Goal: Task Accomplishment & Management: Manage account settings

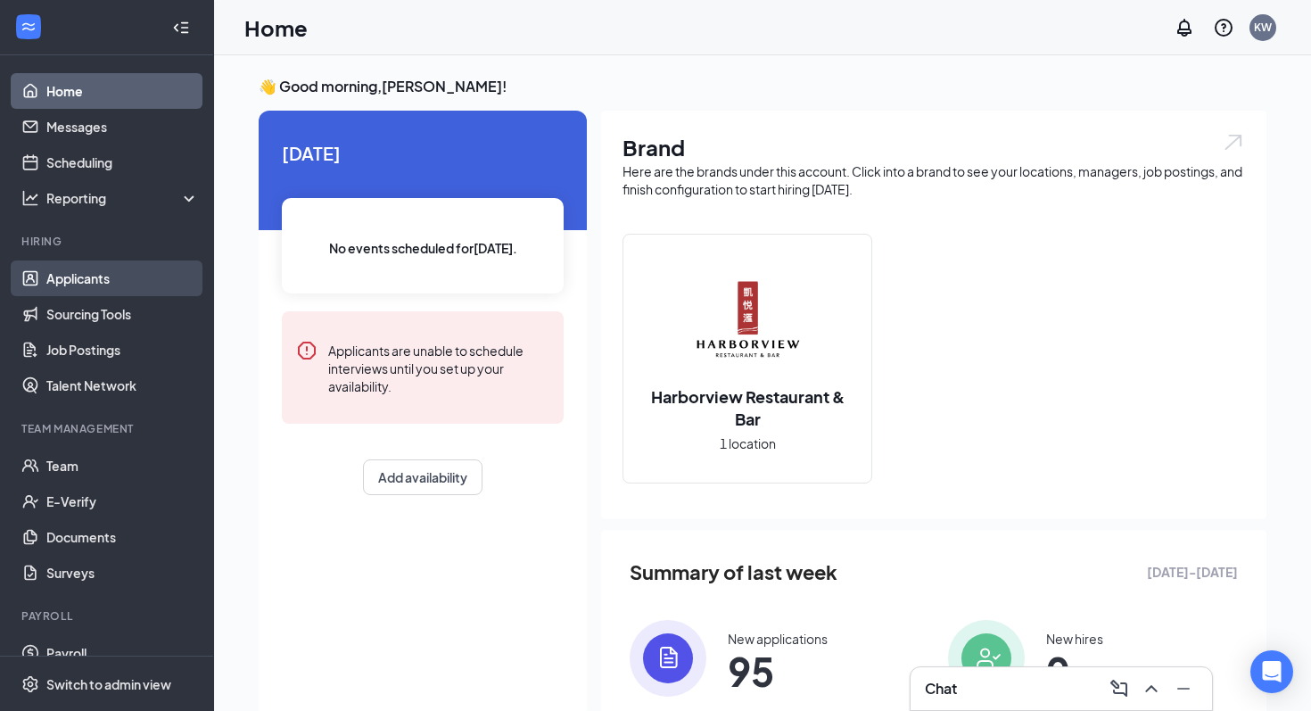
click at [94, 282] on link "Applicants" at bounding box center [122, 278] width 153 height 36
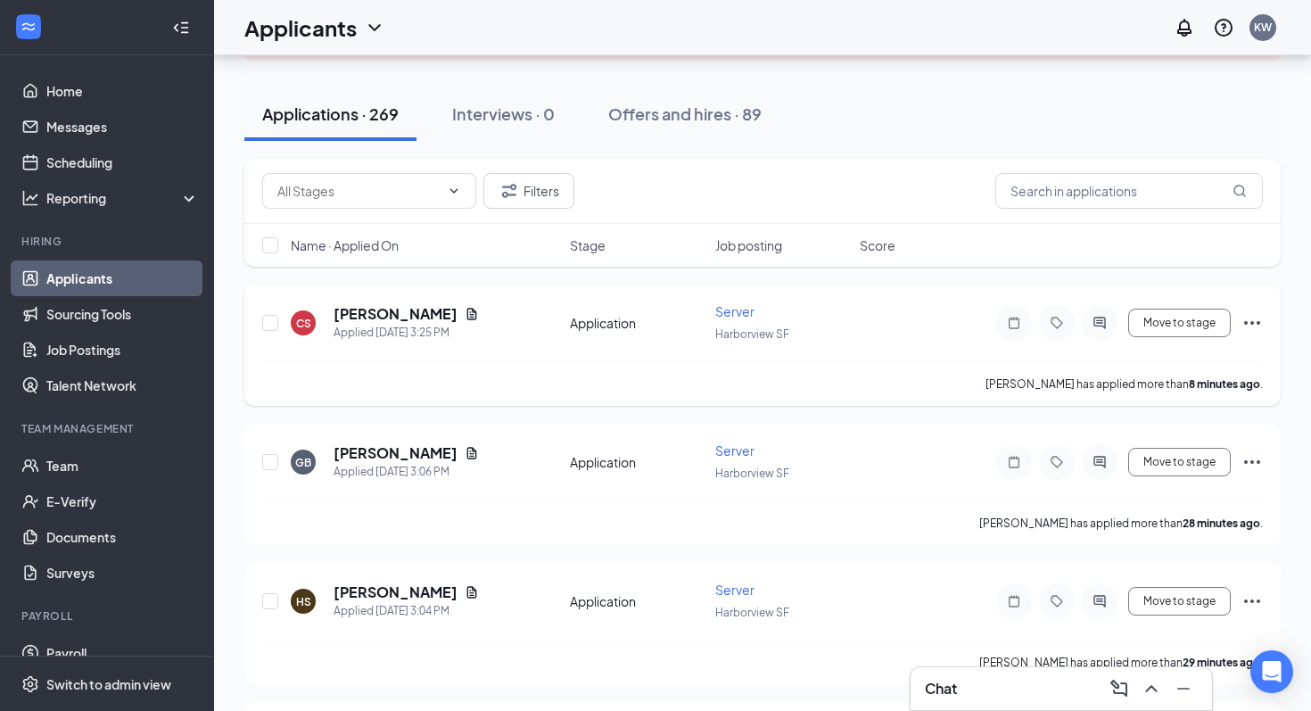
scroll to position [149, 0]
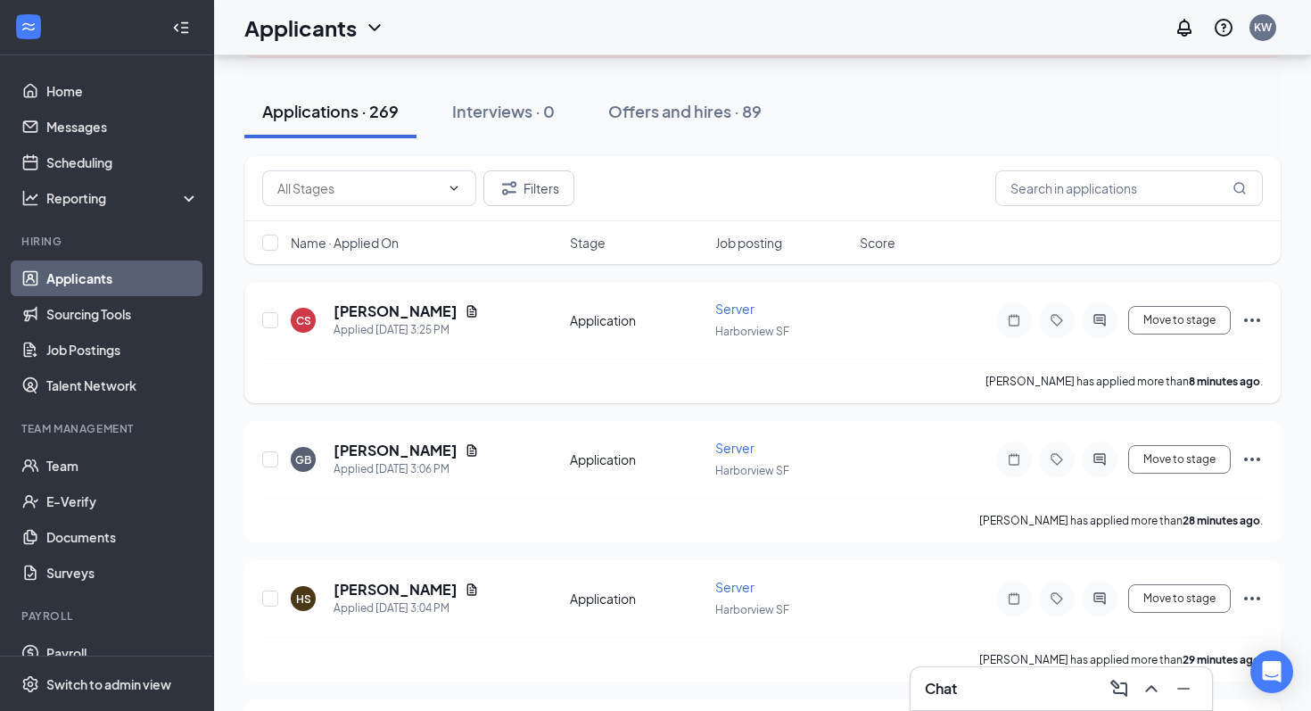
click at [1256, 318] on icon "Ellipses" at bounding box center [1251, 319] width 21 height 21
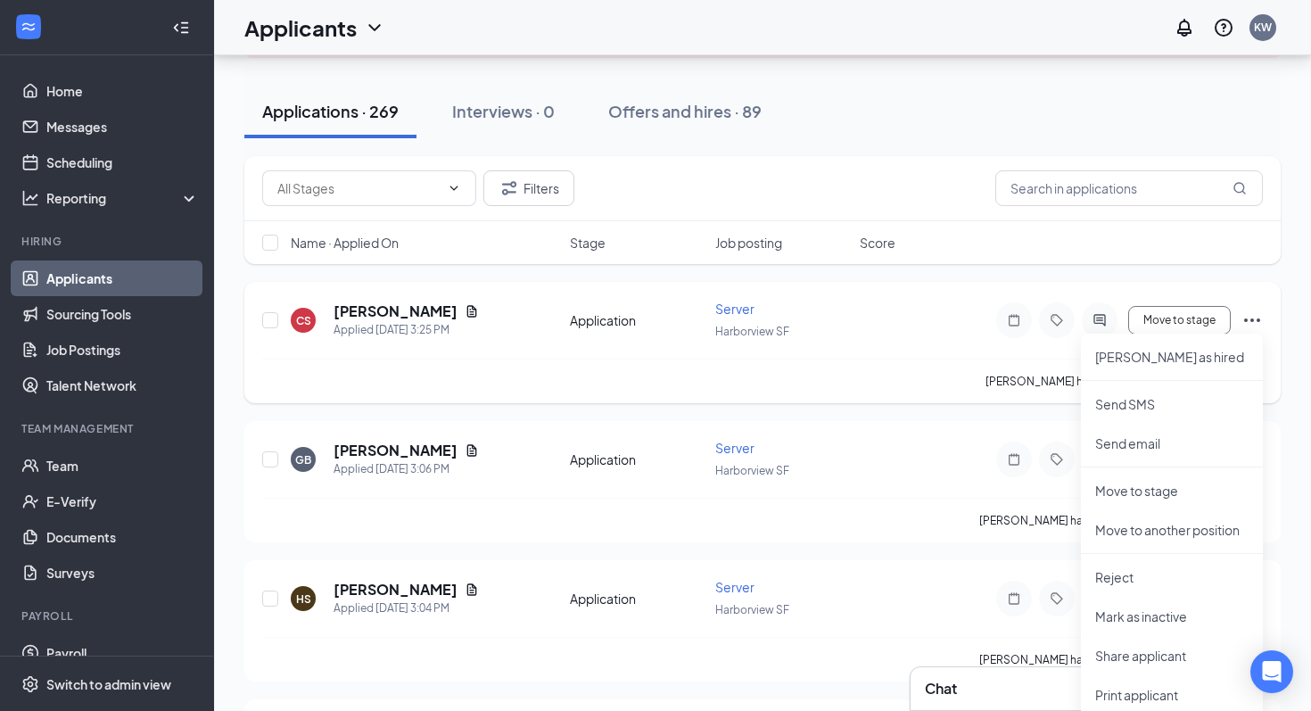
click at [1256, 318] on icon "Ellipses" at bounding box center [1251, 319] width 21 height 21
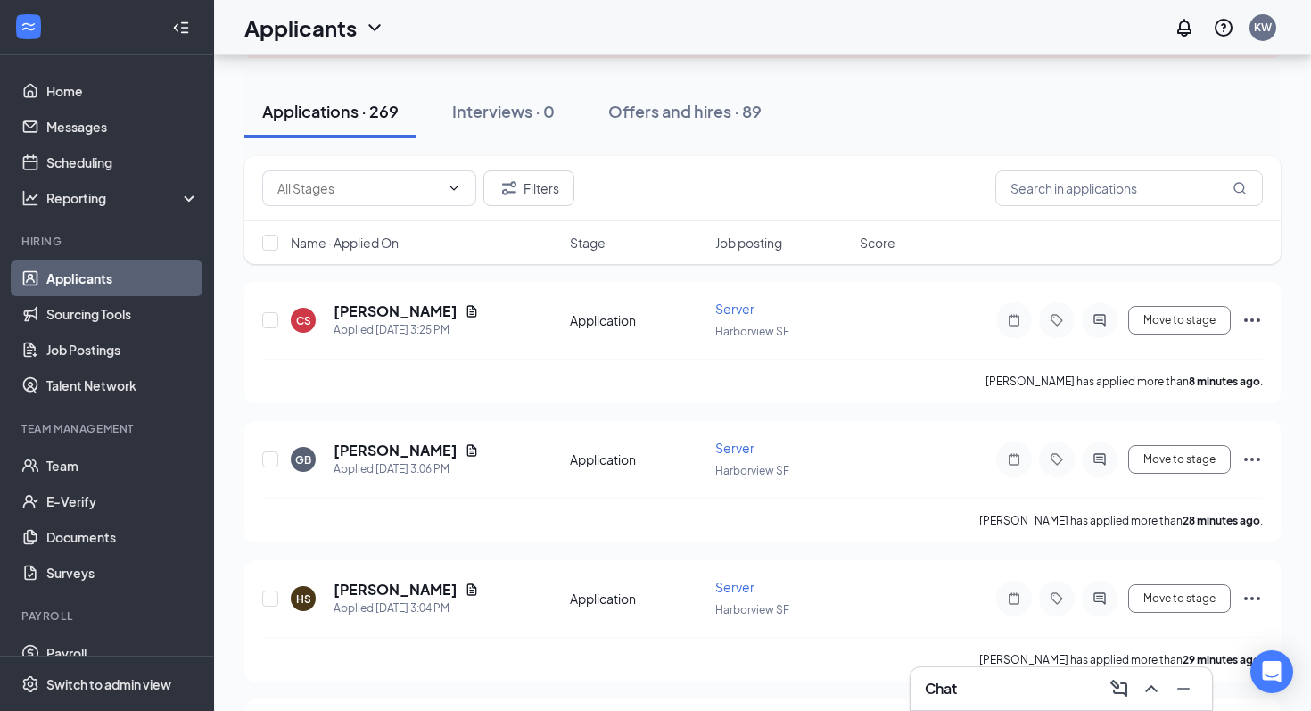
click at [997, 693] on div "Chat" at bounding box center [1061, 688] width 273 height 29
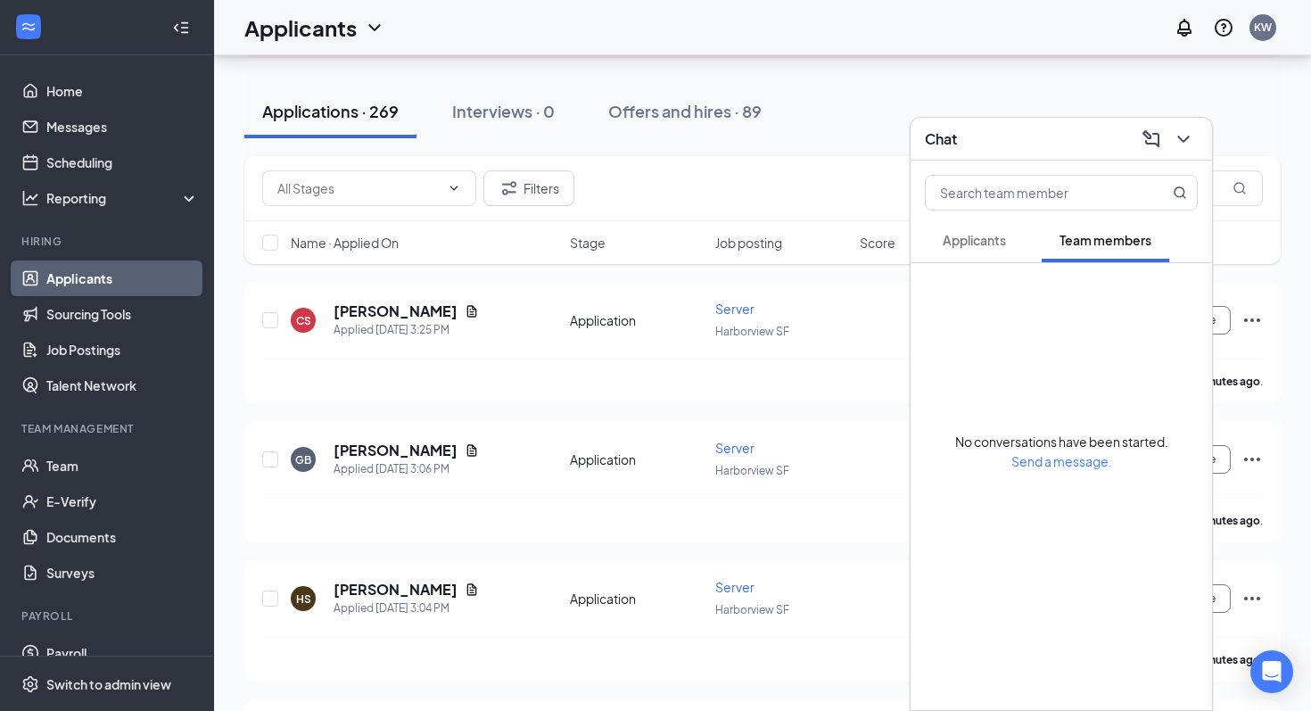
click at [1003, 234] on span "Applicants" at bounding box center [974, 240] width 63 height 16
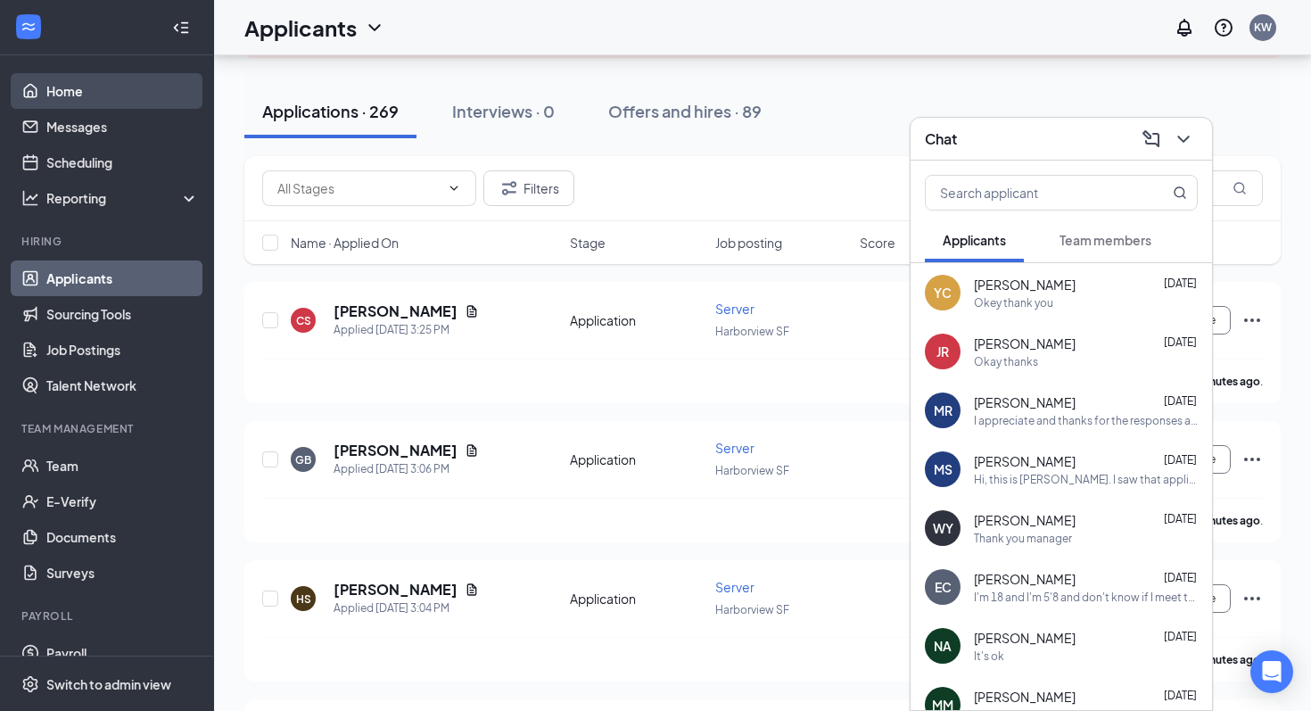
click at [117, 89] on link "Home" at bounding box center [122, 91] width 153 height 36
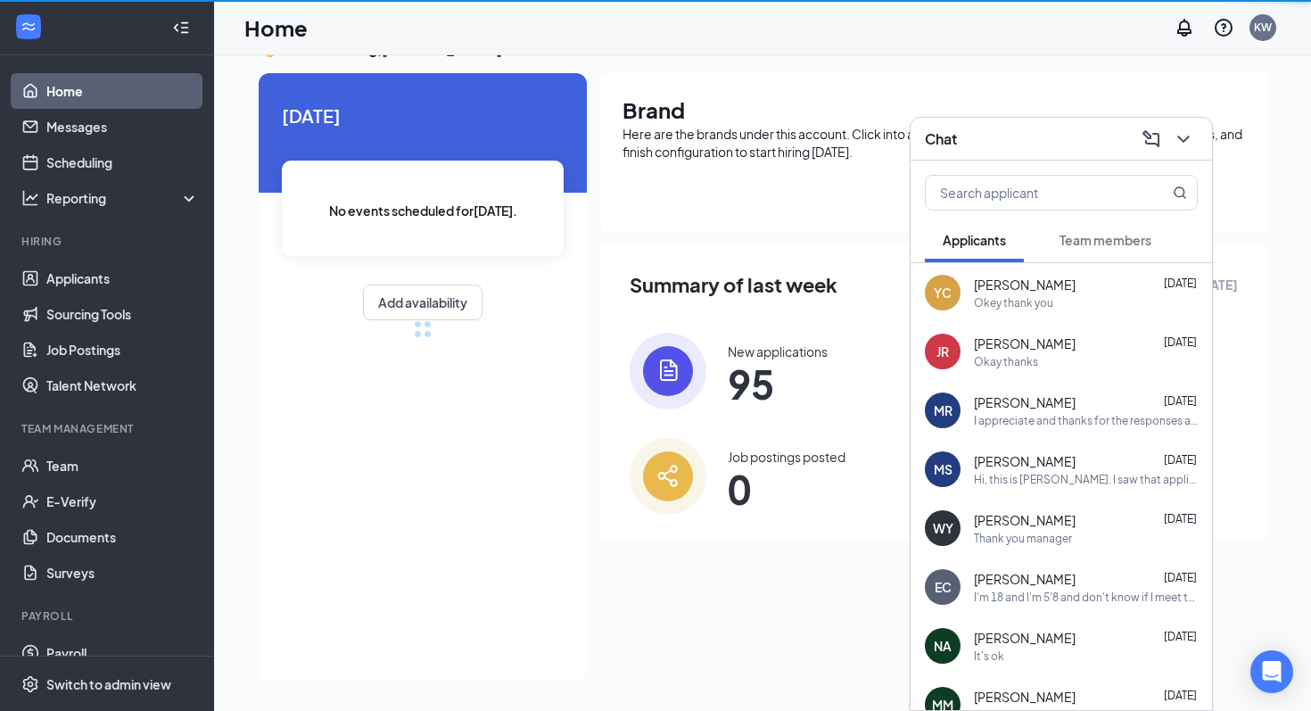
scroll to position [149, 0]
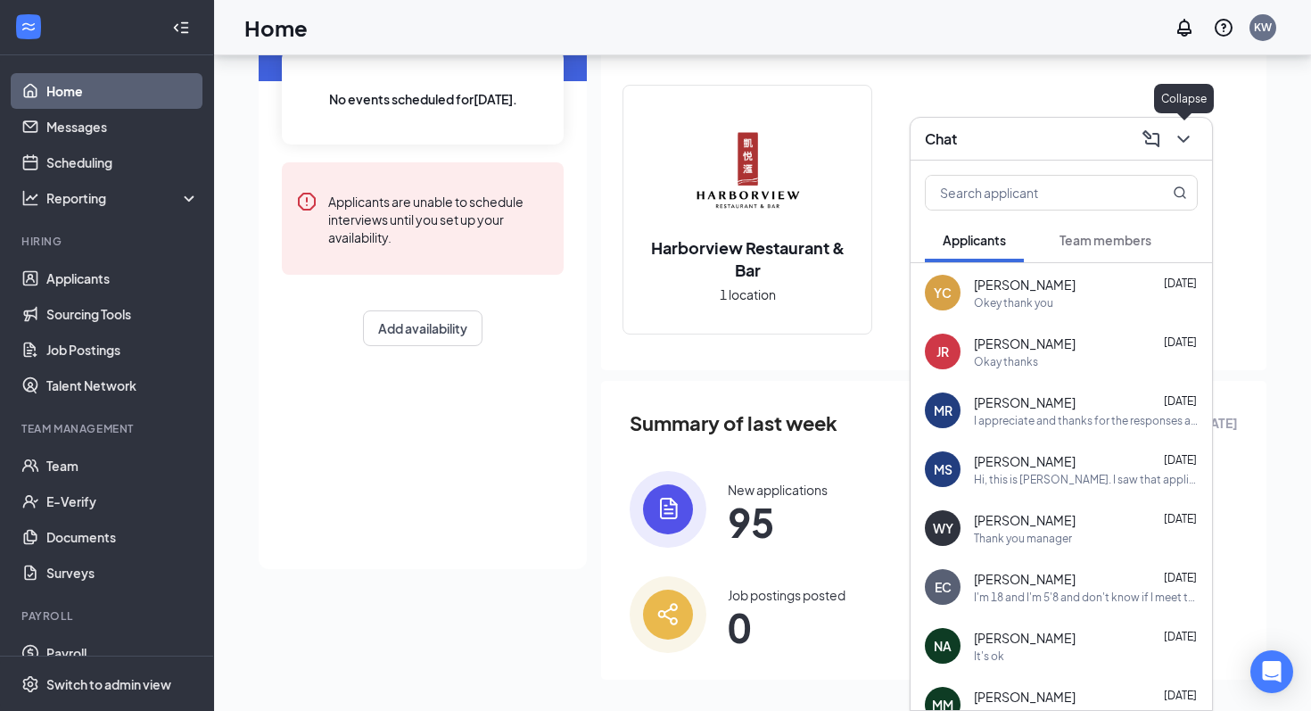
click at [1183, 136] on icon "ChevronDown" at bounding box center [1183, 138] width 21 height 21
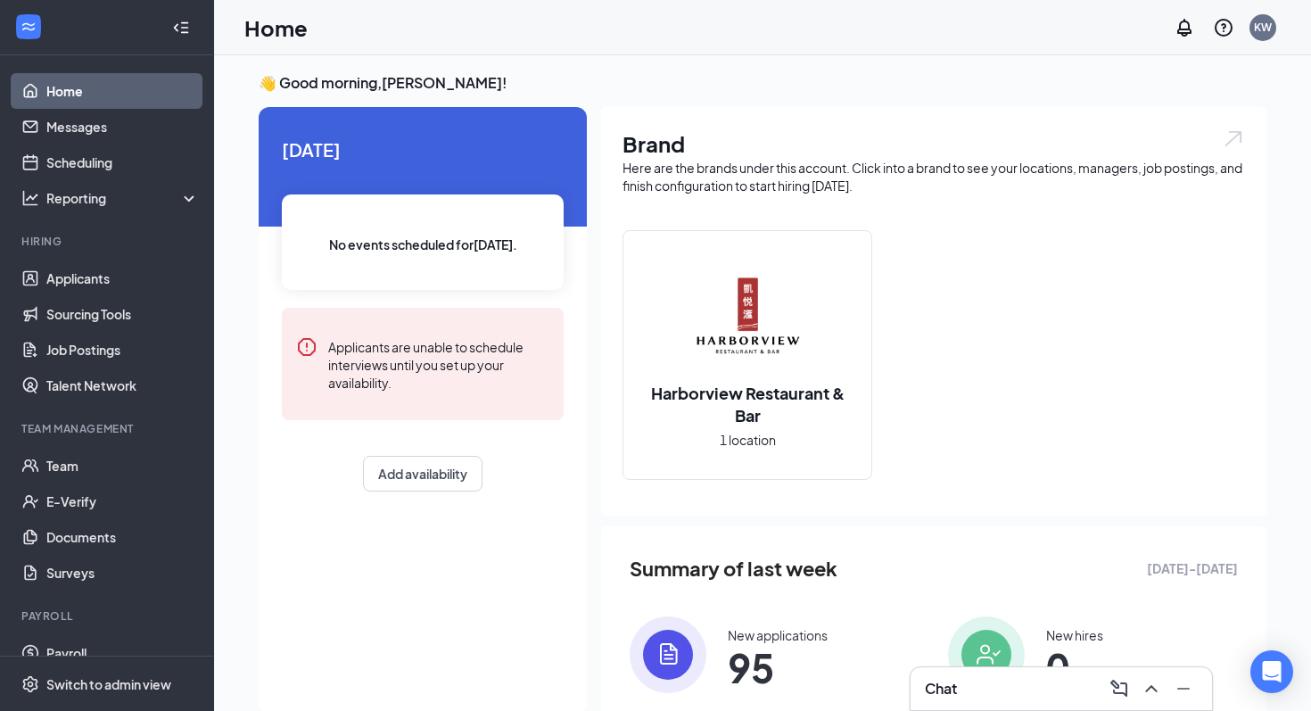
scroll to position [0, 0]
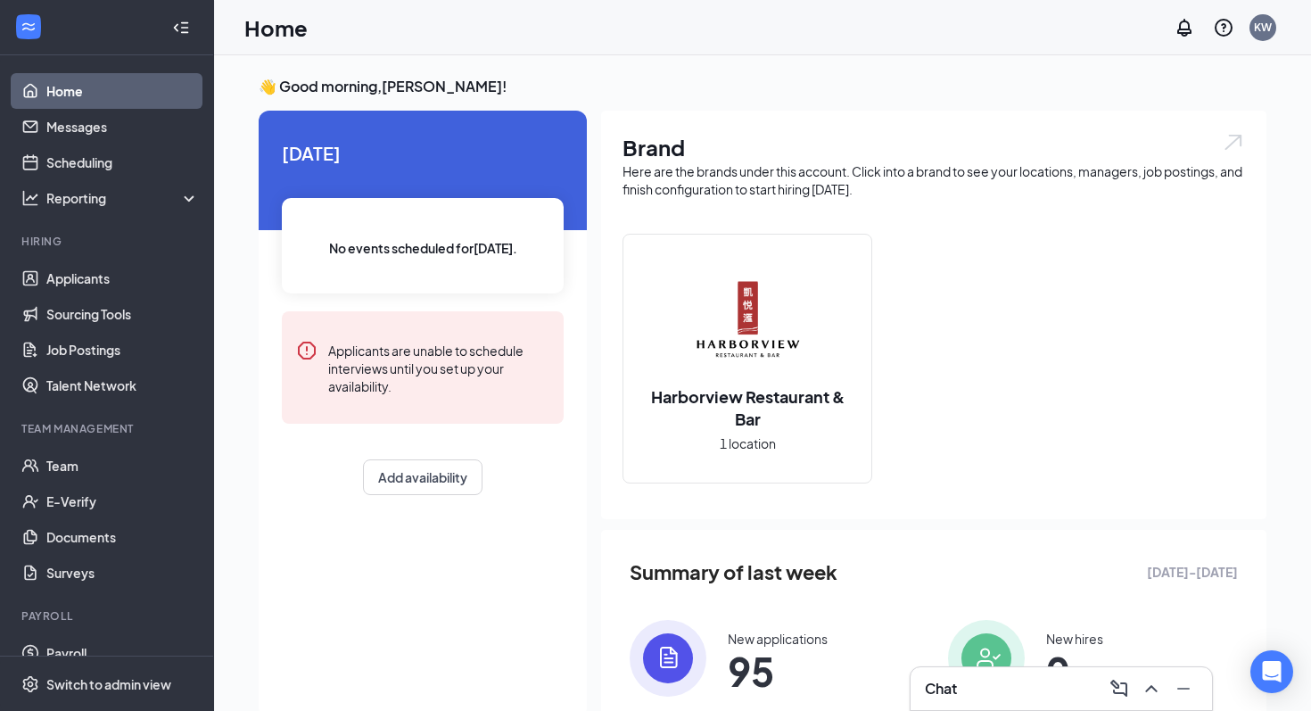
click at [776, 655] on span "95" at bounding box center [778, 671] width 100 height 32
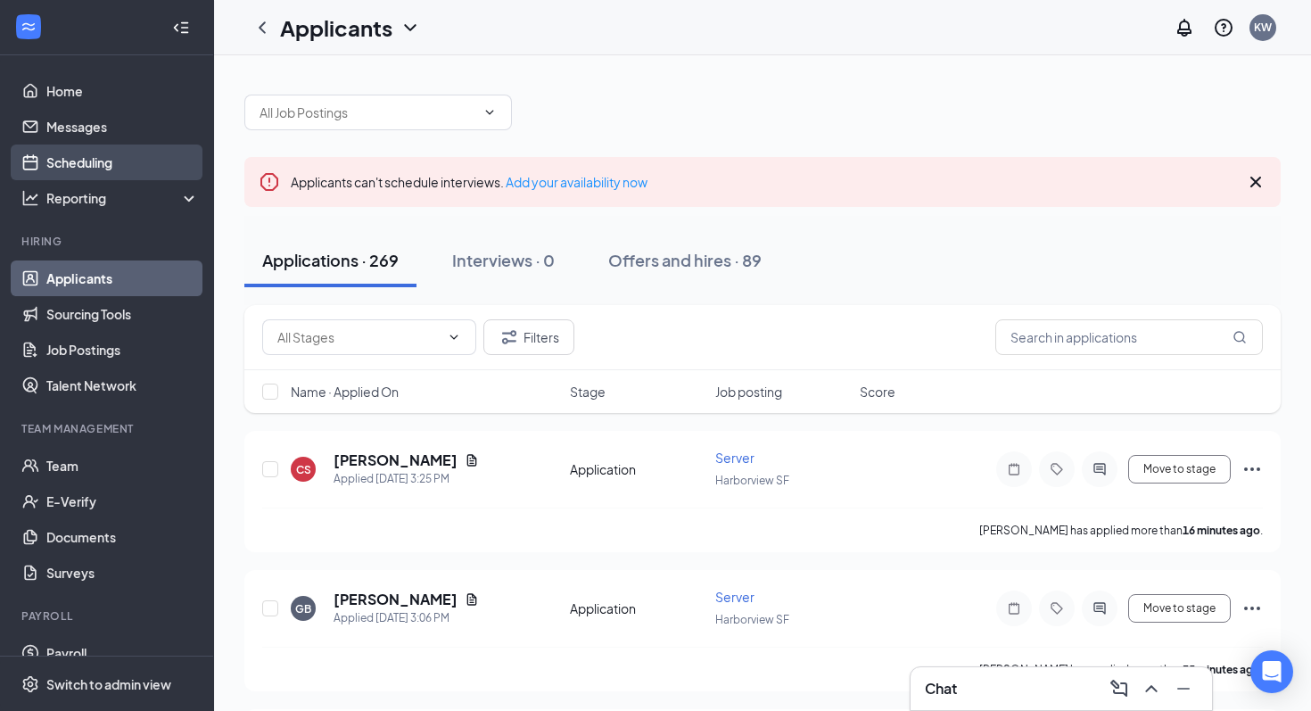
click at [136, 161] on link "Scheduling" at bounding box center [122, 162] width 153 height 36
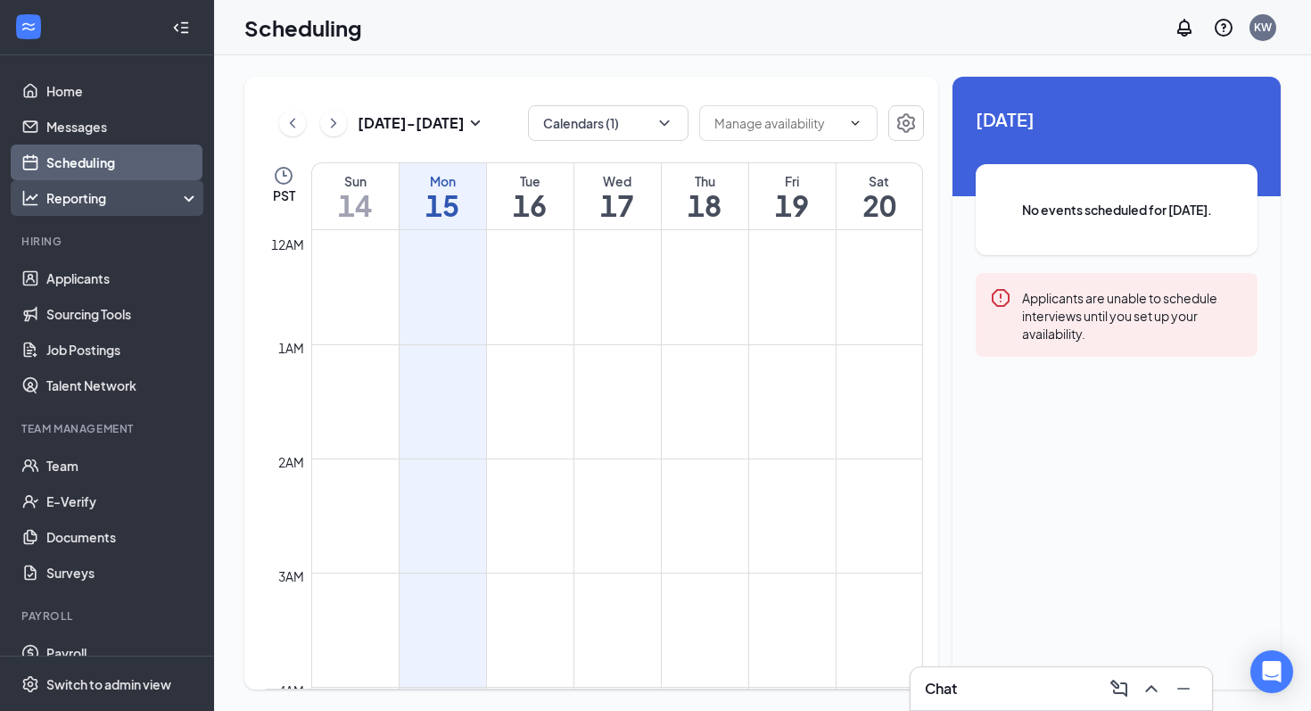
click at [128, 210] on div "Reporting" at bounding box center [107, 198] width 214 height 36
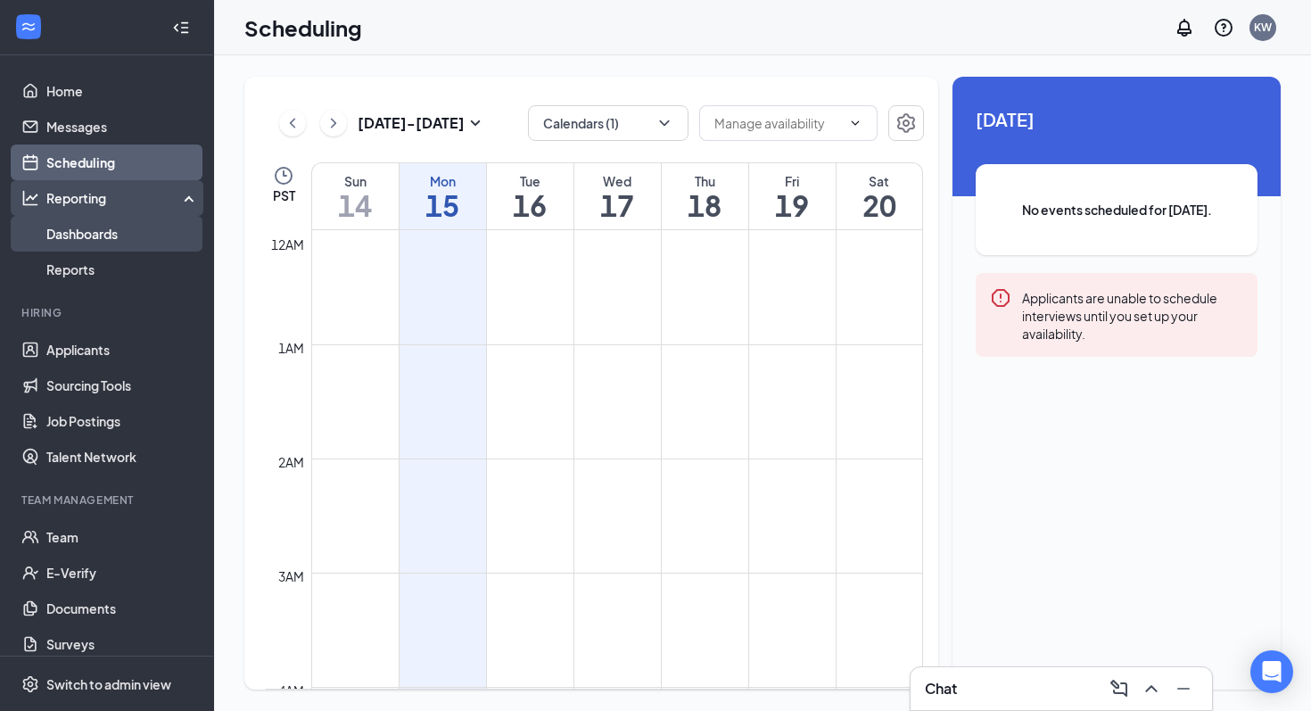
click at [123, 236] on link "Dashboards" at bounding box center [122, 234] width 153 height 36
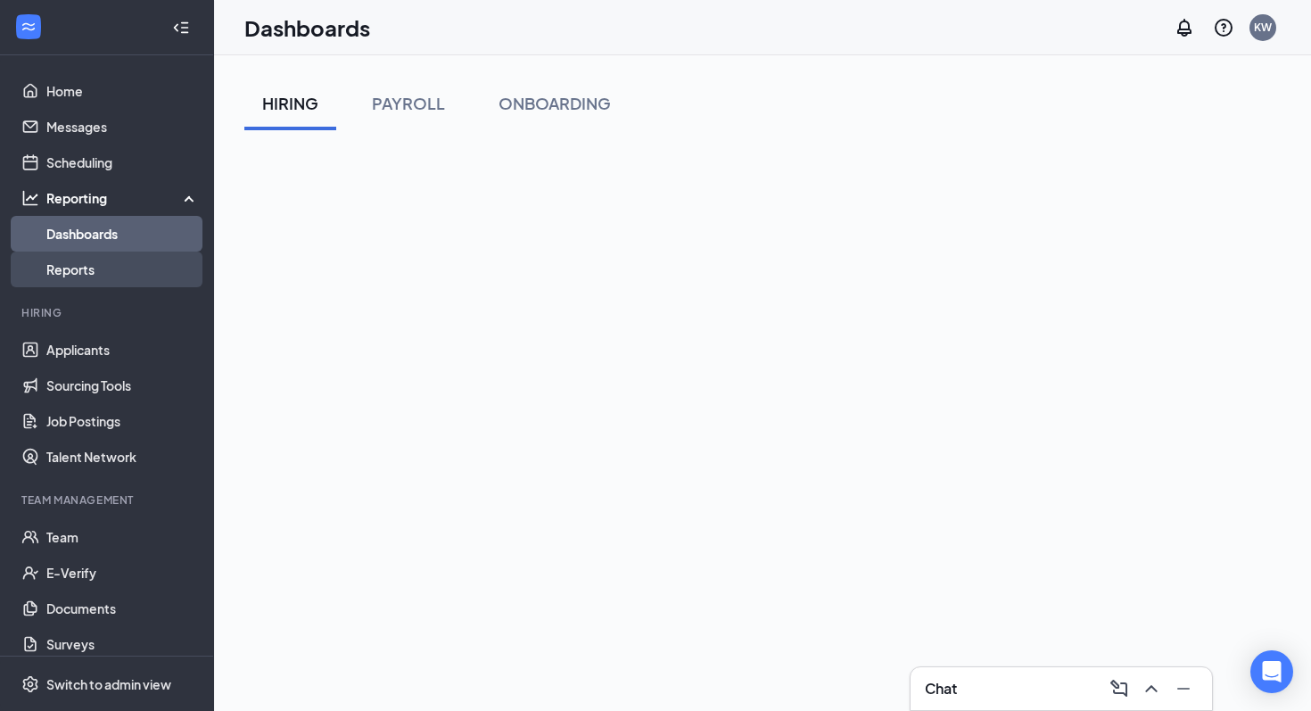
click at [134, 269] on link "Reports" at bounding box center [122, 269] width 153 height 36
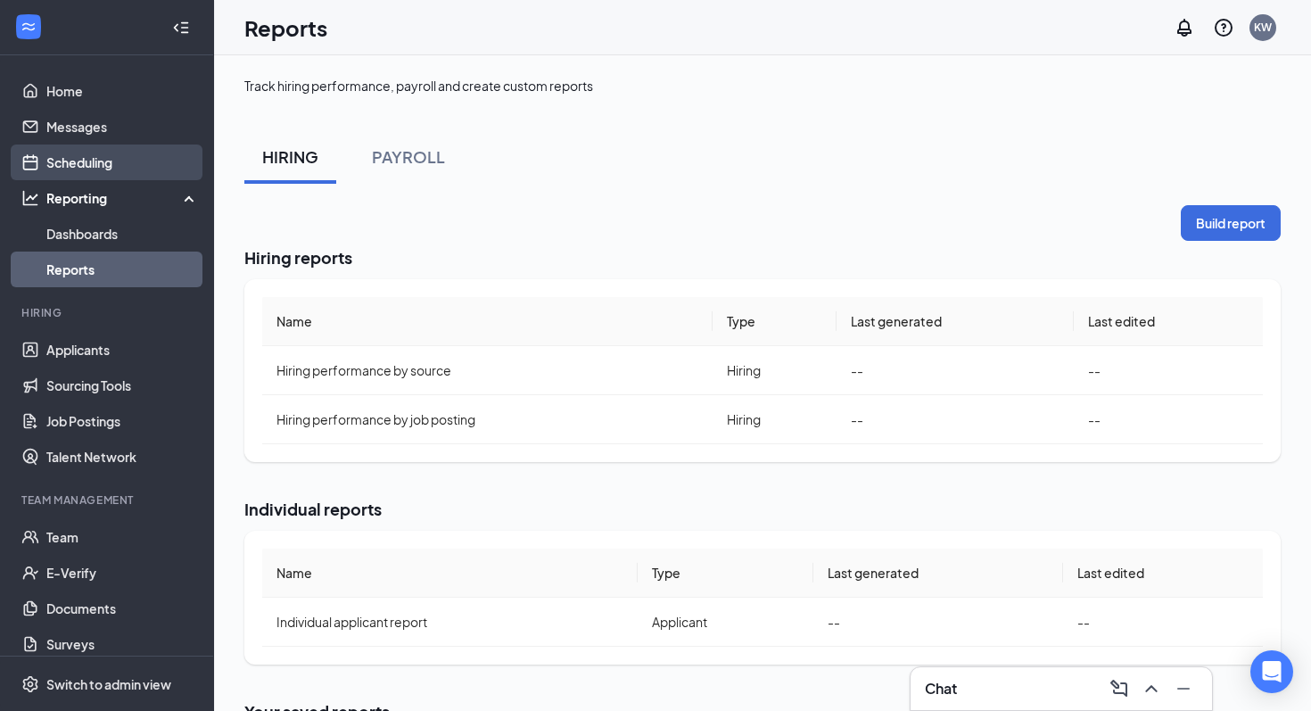
click at [130, 166] on link "Scheduling" at bounding box center [122, 162] width 153 height 36
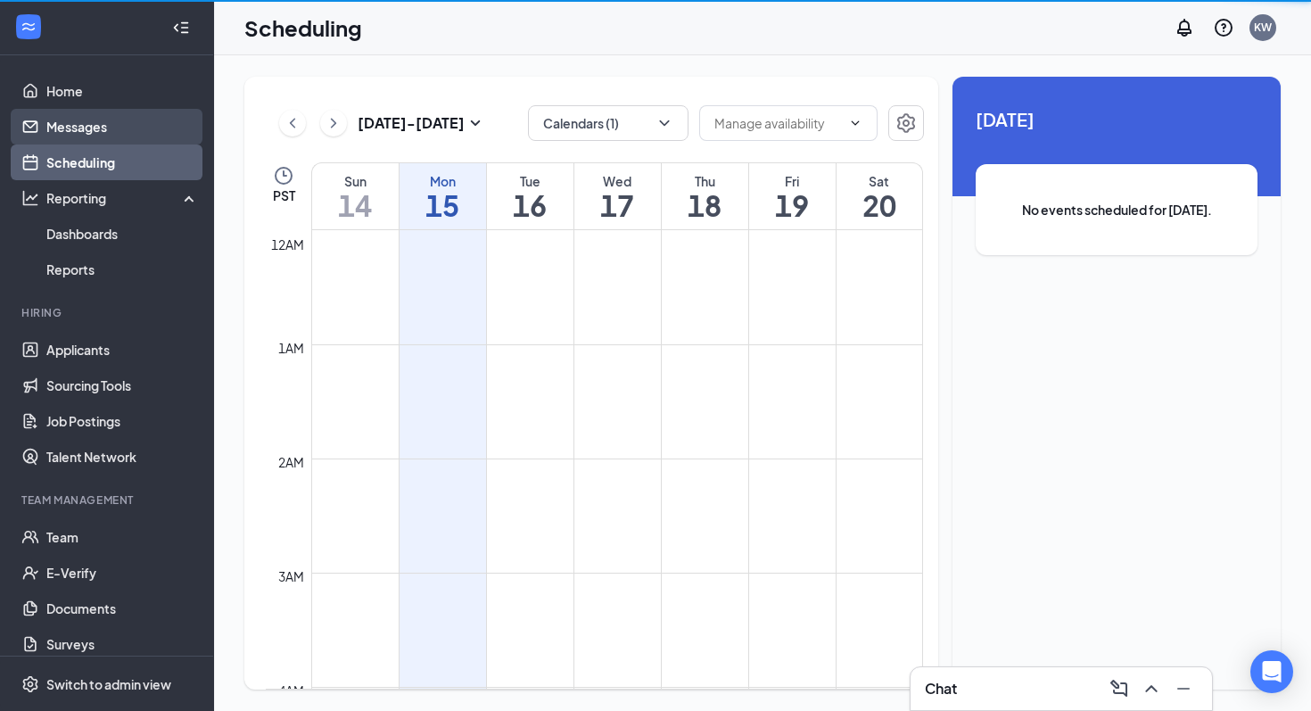
scroll to position [877, 0]
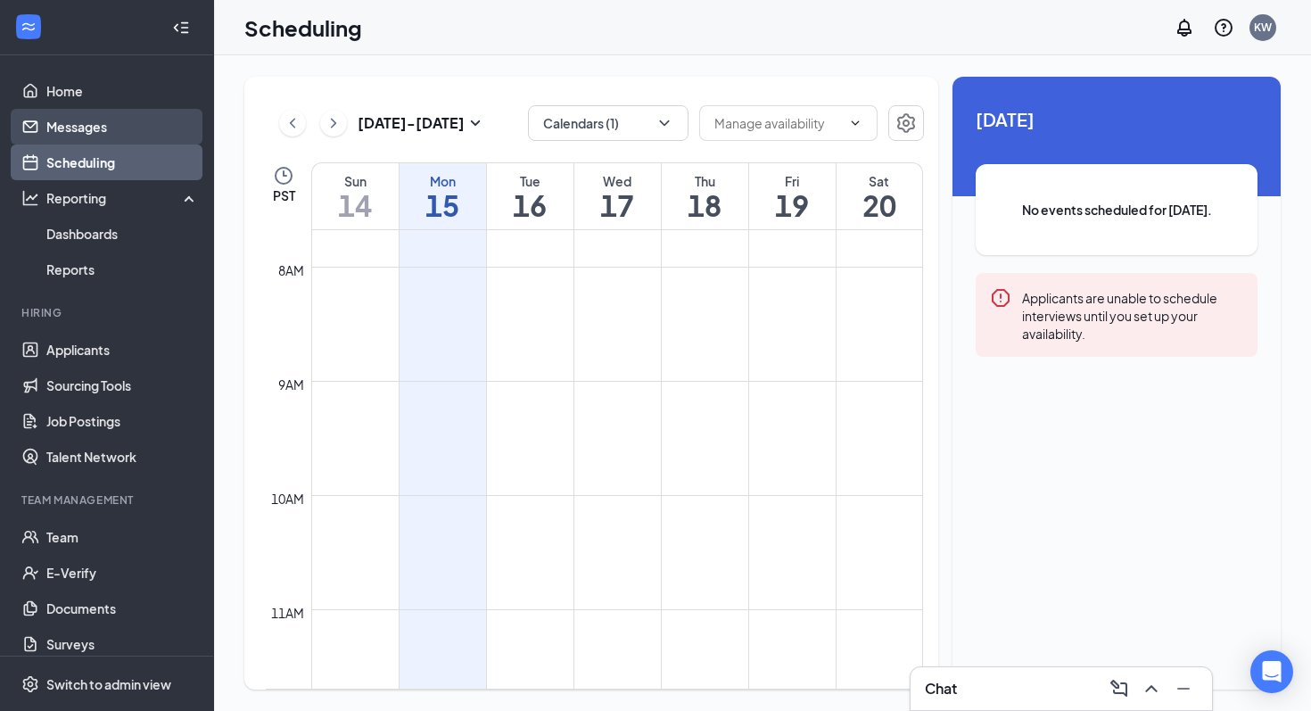
click at [128, 133] on link "Messages" at bounding box center [122, 127] width 153 height 36
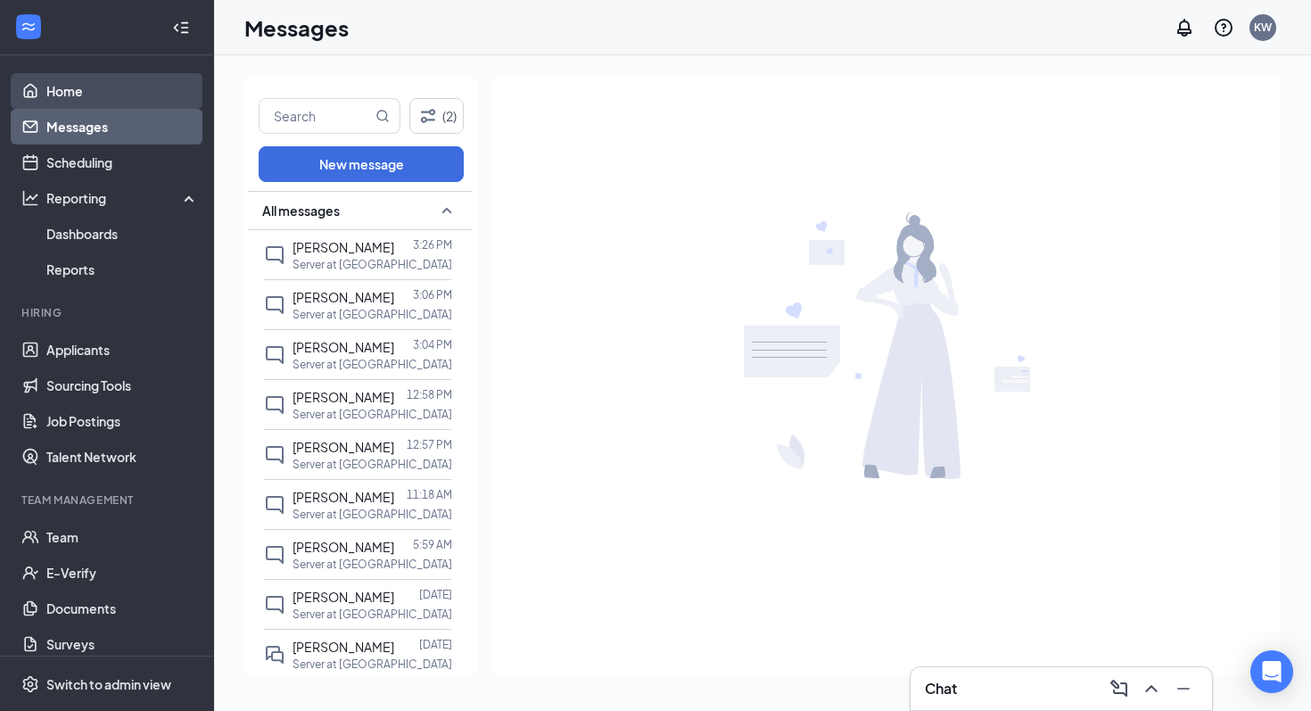
click at [114, 89] on link "Home" at bounding box center [122, 91] width 153 height 36
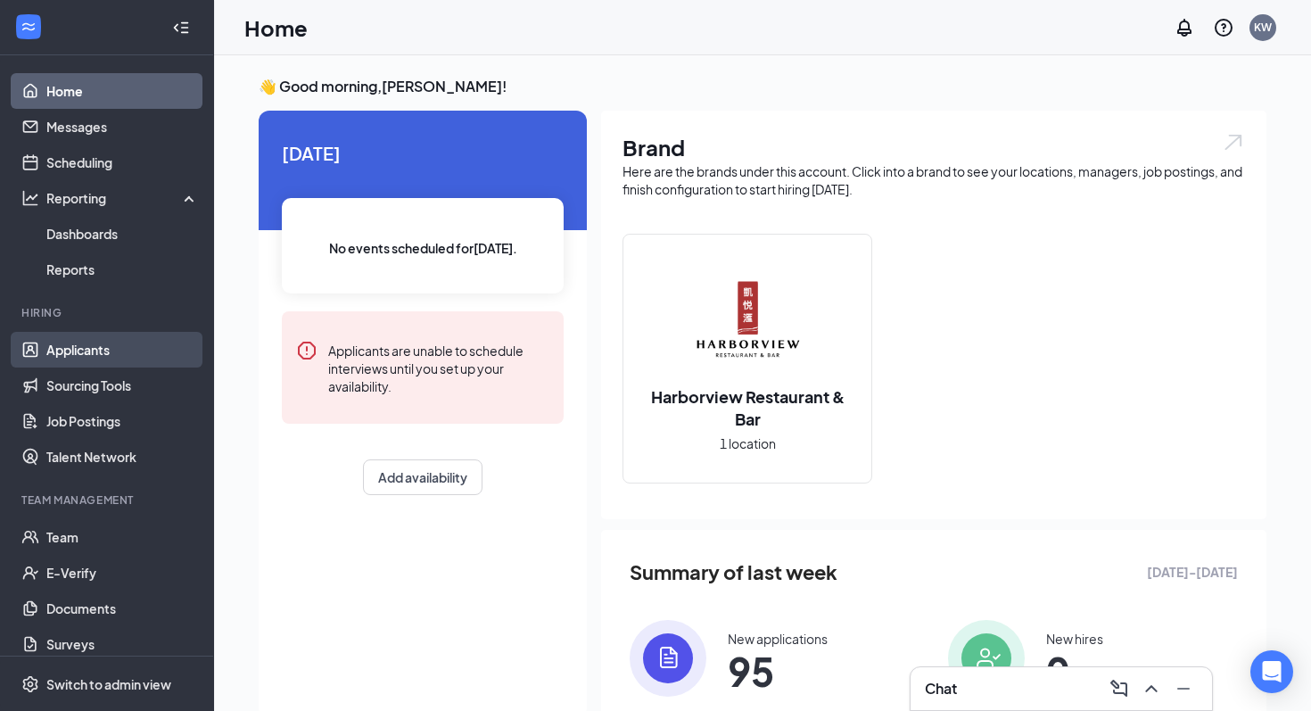
click at [95, 351] on link "Applicants" at bounding box center [122, 350] width 153 height 36
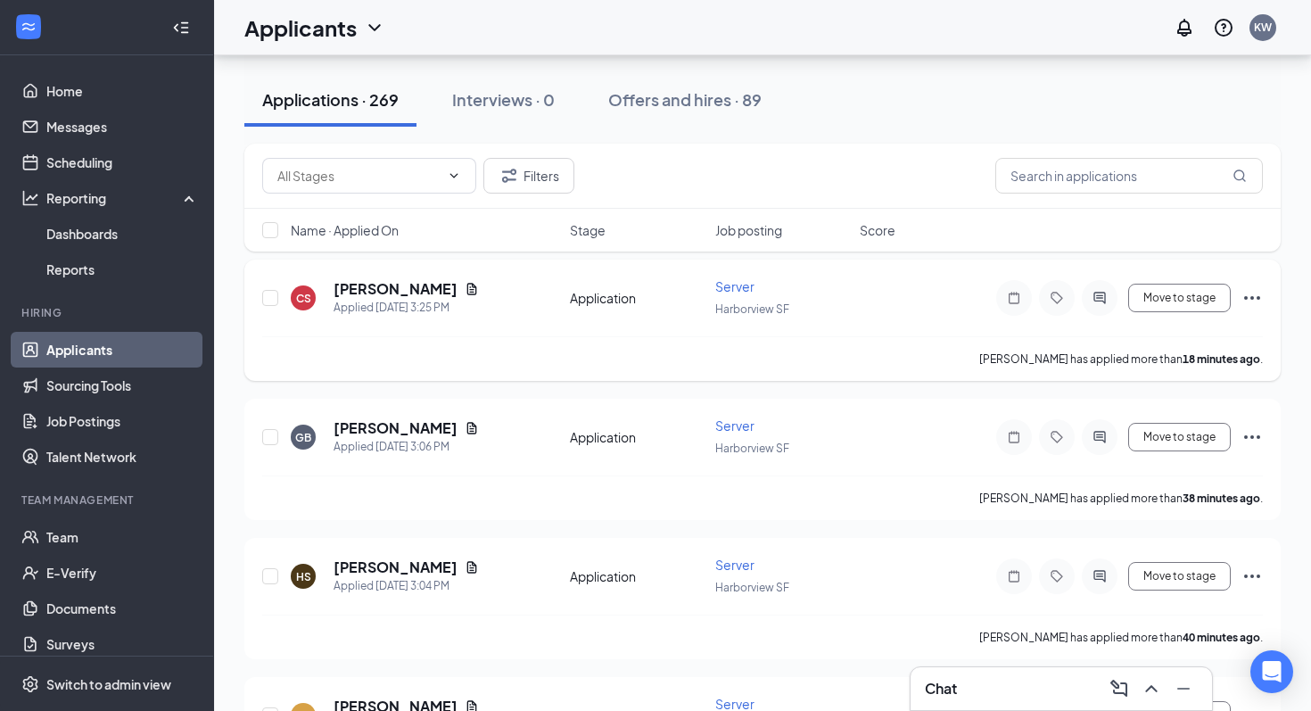
scroll to position [164, 0]
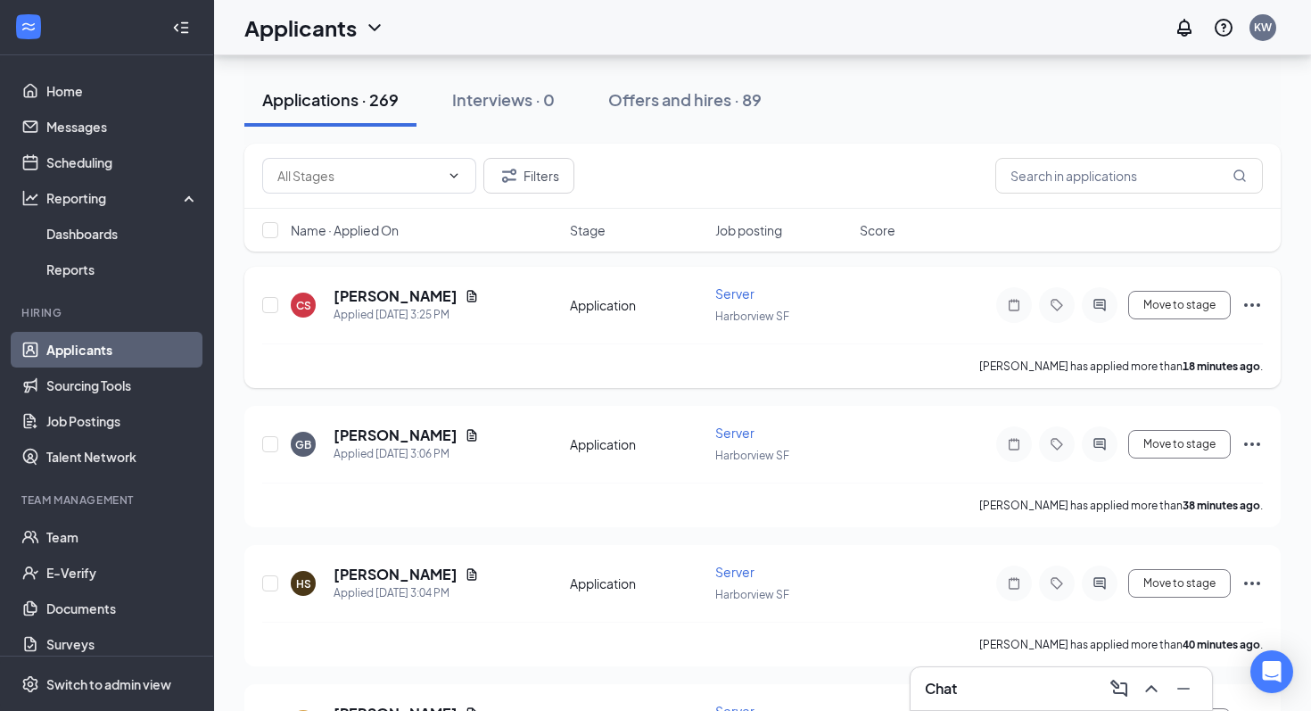
click at [737, 300] on span "Server" at bounding box center [734, 293] width 39 height 16
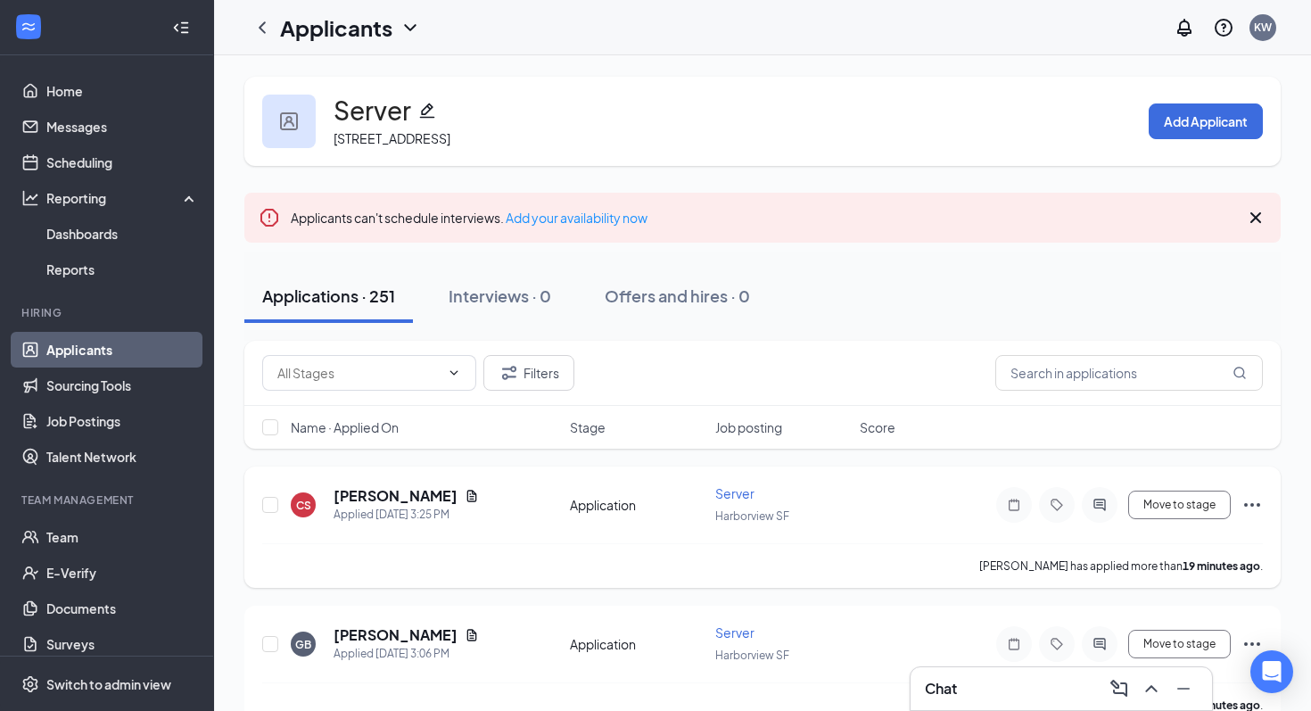
click at [729, 495] on span "Server" at bounding box center [734, 493] width 39 height 16
click at [86, 422] on link "Job Postings" at bounding box center [122, 421] width 153 height 36
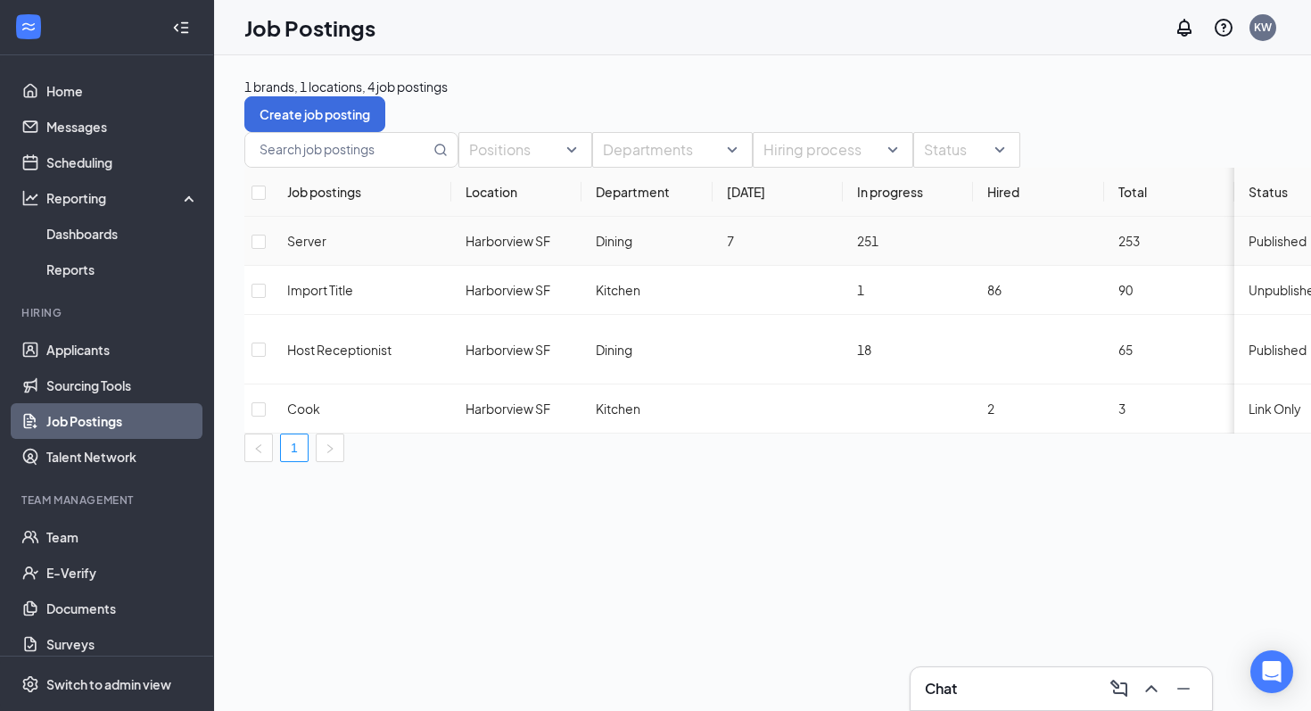
click at [921, 266] on td "251" at bounding box center [908, 241] width 130 height 49
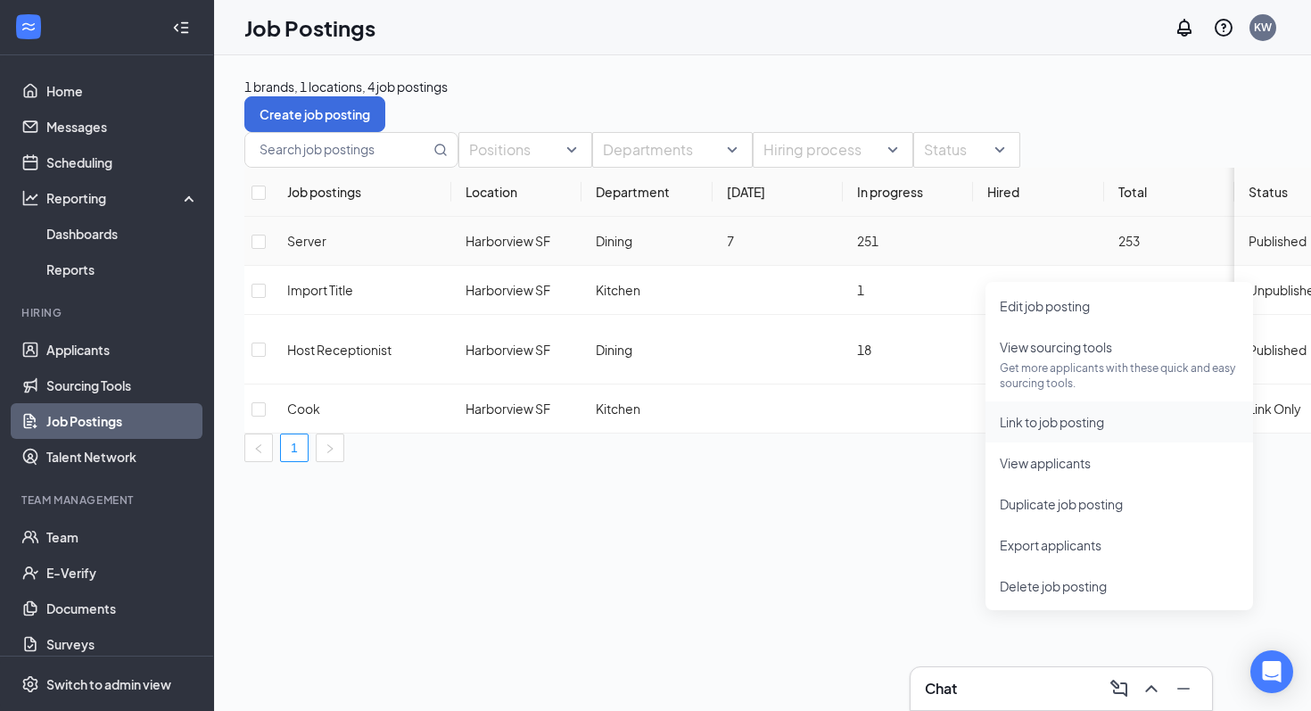
click at [1097, 432] on li "Link to job posting" at bounding box center [1119, 421] width 268 height 41
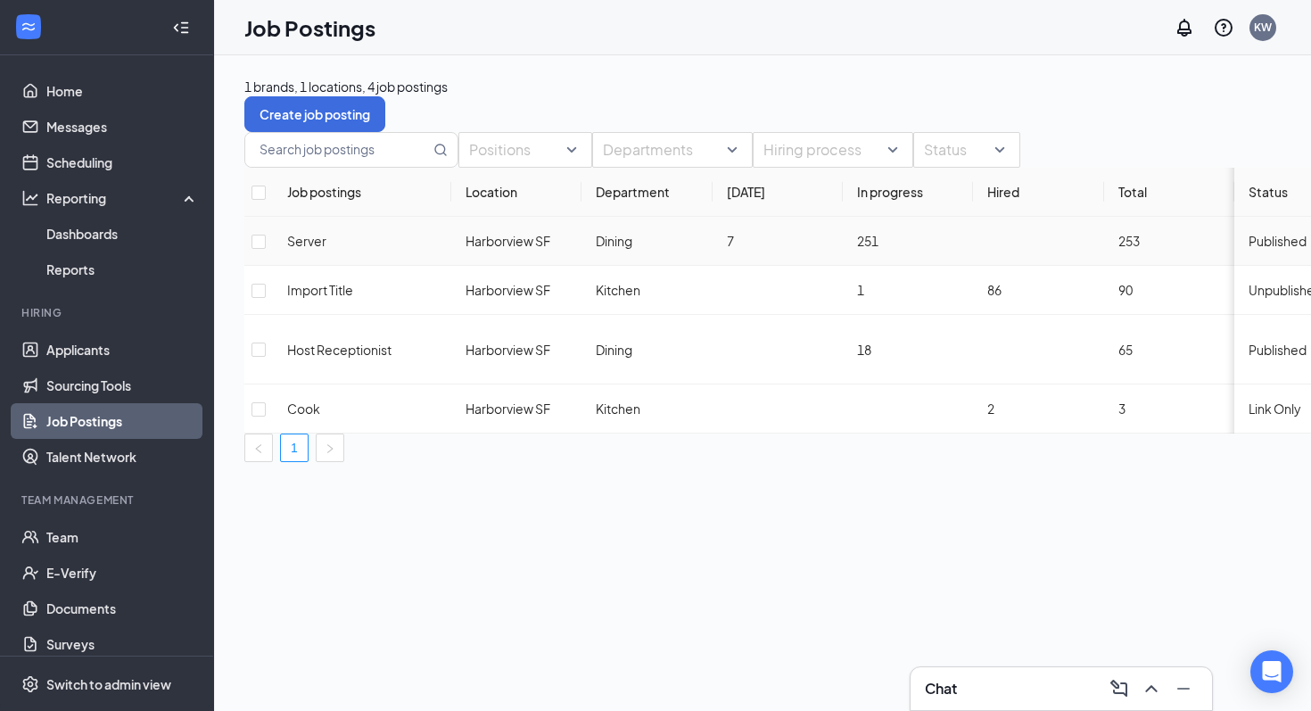
click at [689, 384] on td "Kitchen" at bounding box center [646, 408] width 130 height 49
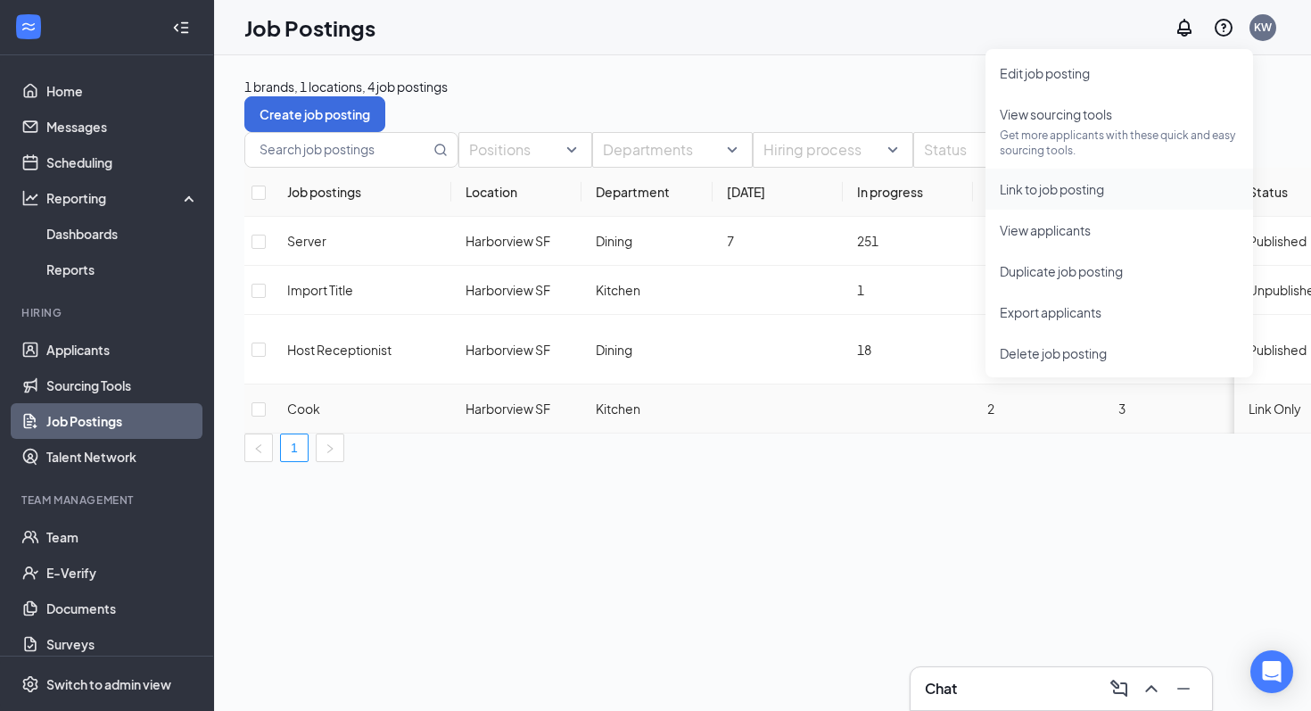
click at [1092, 202] on li "Link to job posting" at bounding box center [1119, 189] width 268 height 41
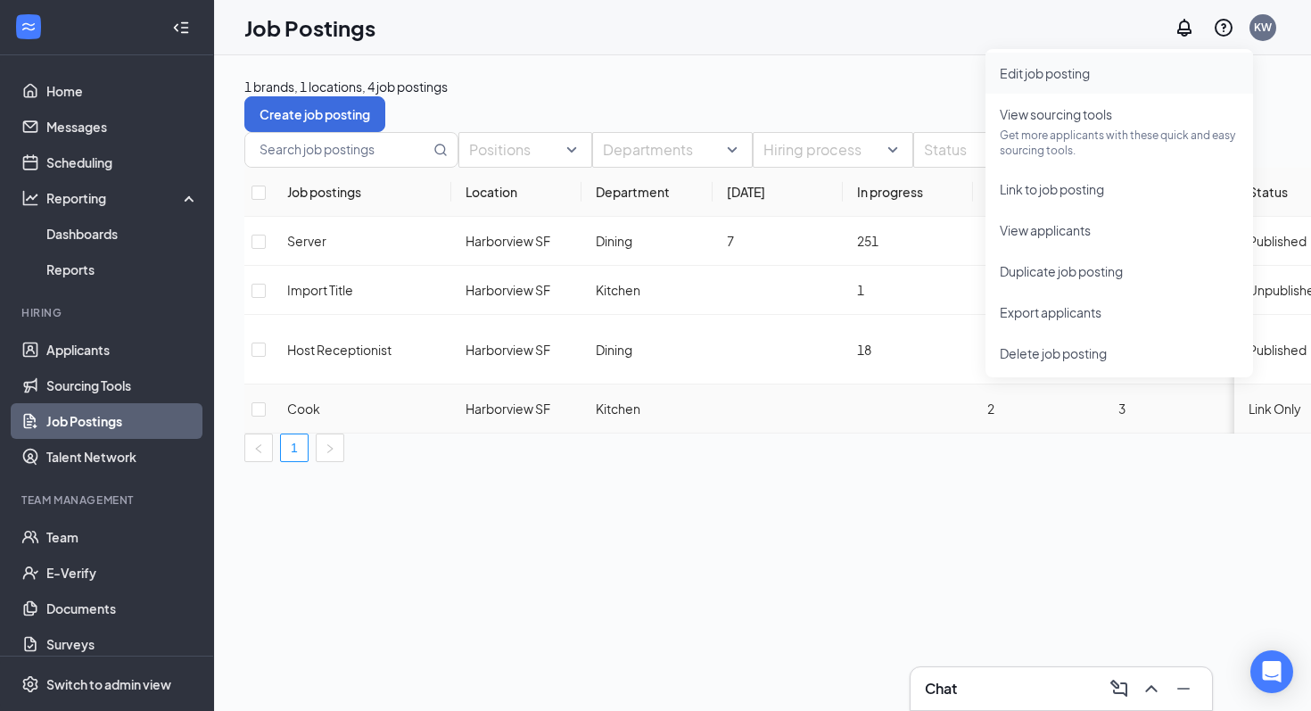
click at [1095, 70] on span "Edit job posting" at bounding box center [1119, 73] width 239 height 20
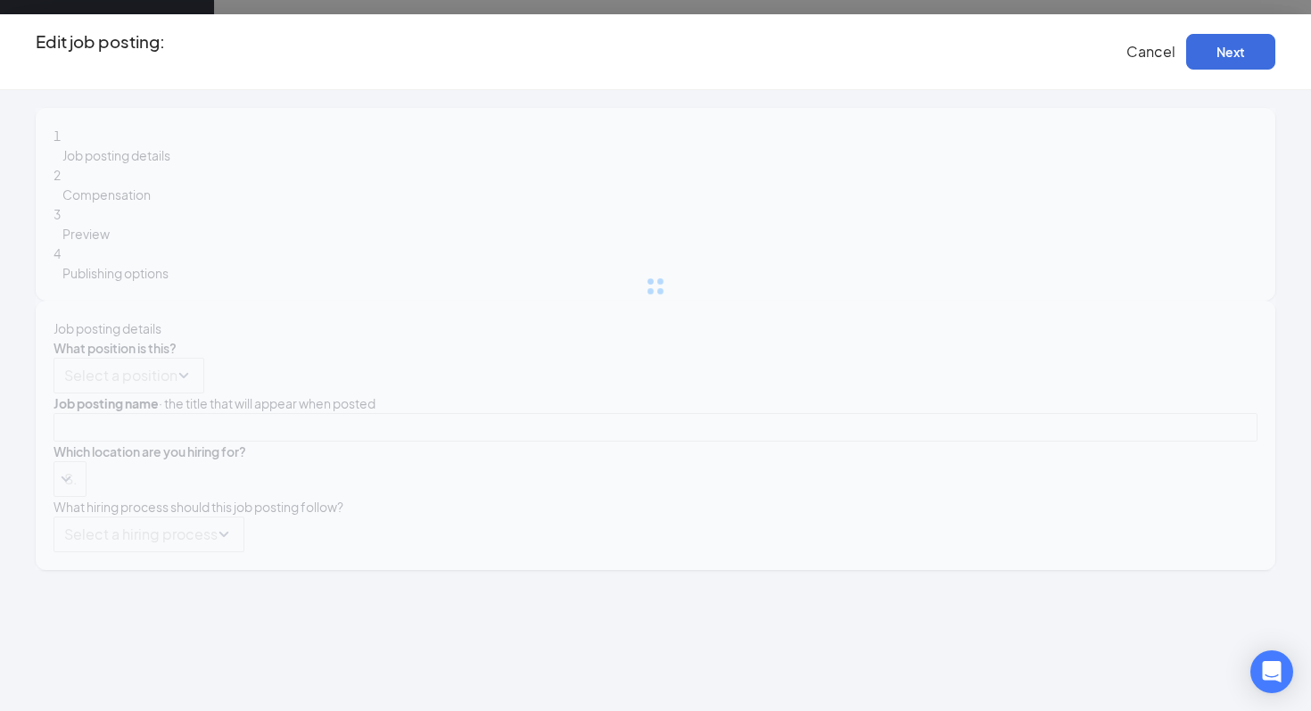
type input "Cook"
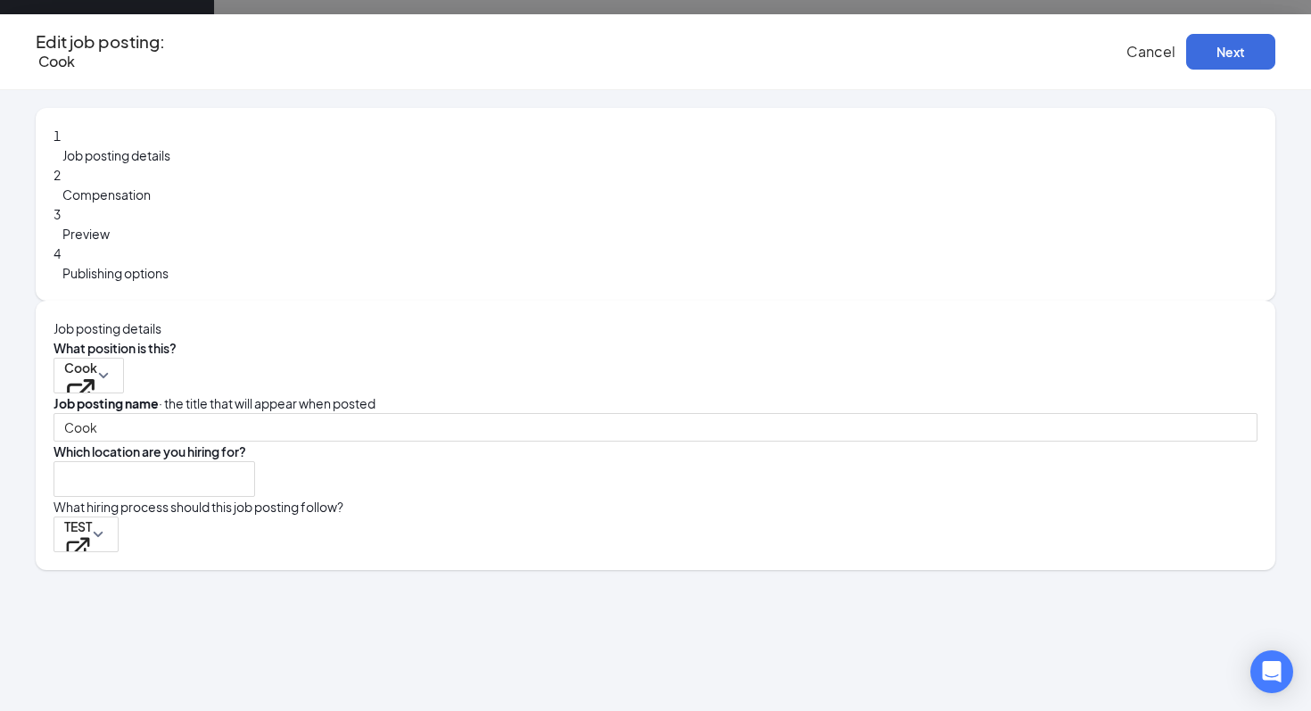
type input "Harborview SF"
click at [1186, 54] on button "Next" at bounding box center [1230, 52] width 89 height 36
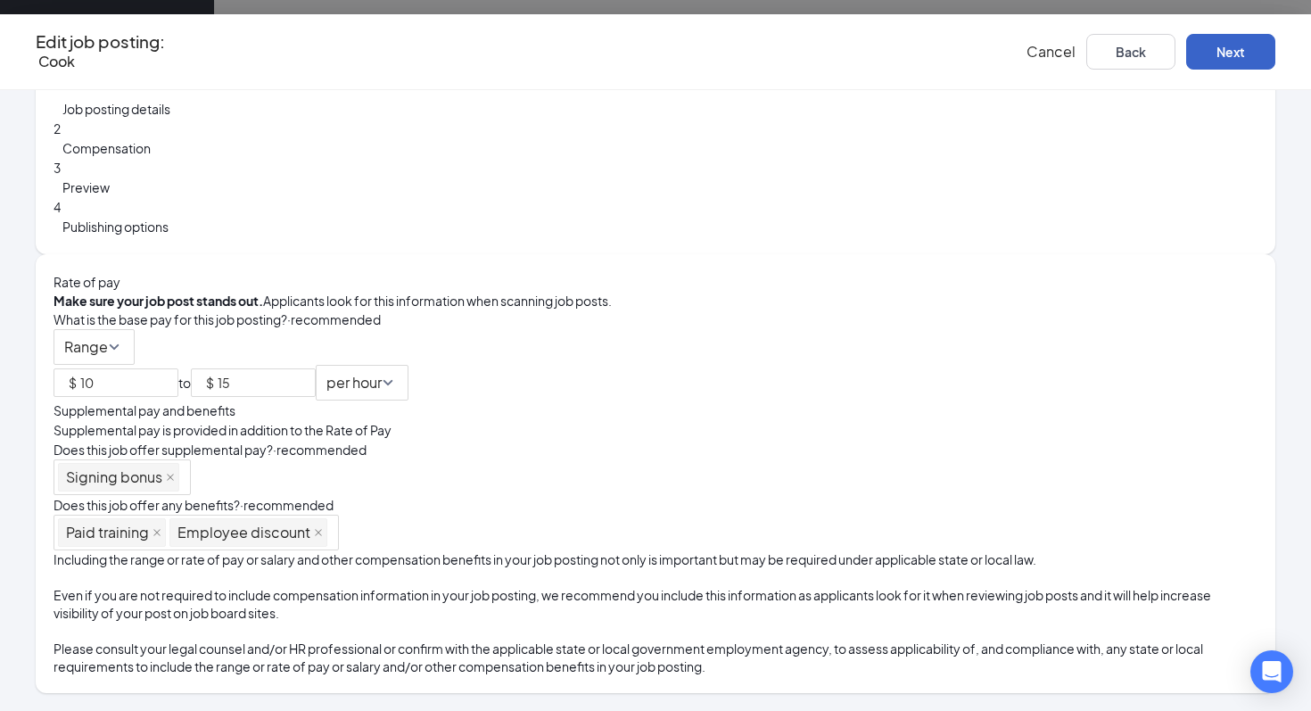
scroll to position [50, 0]
click at [1191, 64] on button "Next" at bounding box center [1230, 52] width 89 height 36
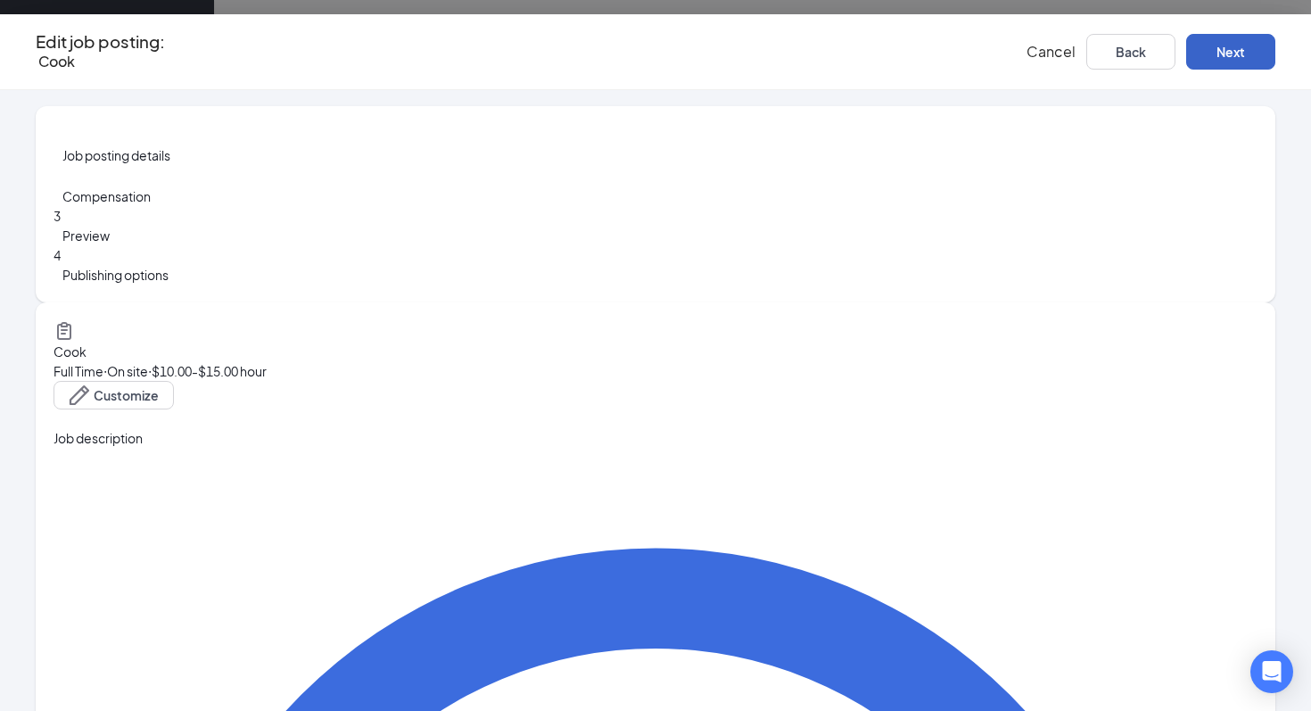
scroll to position [0, 0]
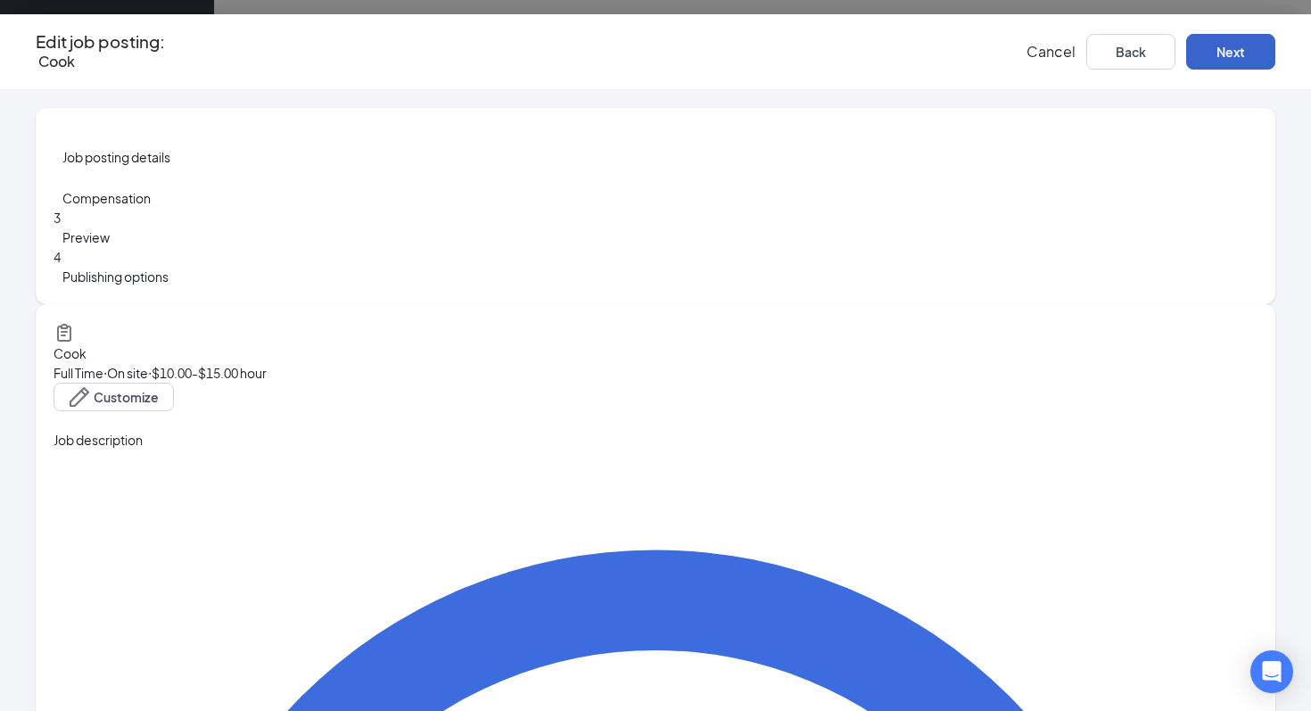
click at [1192, 55] on button "Next" at bounding box center [1230, 52] width 89 height 36
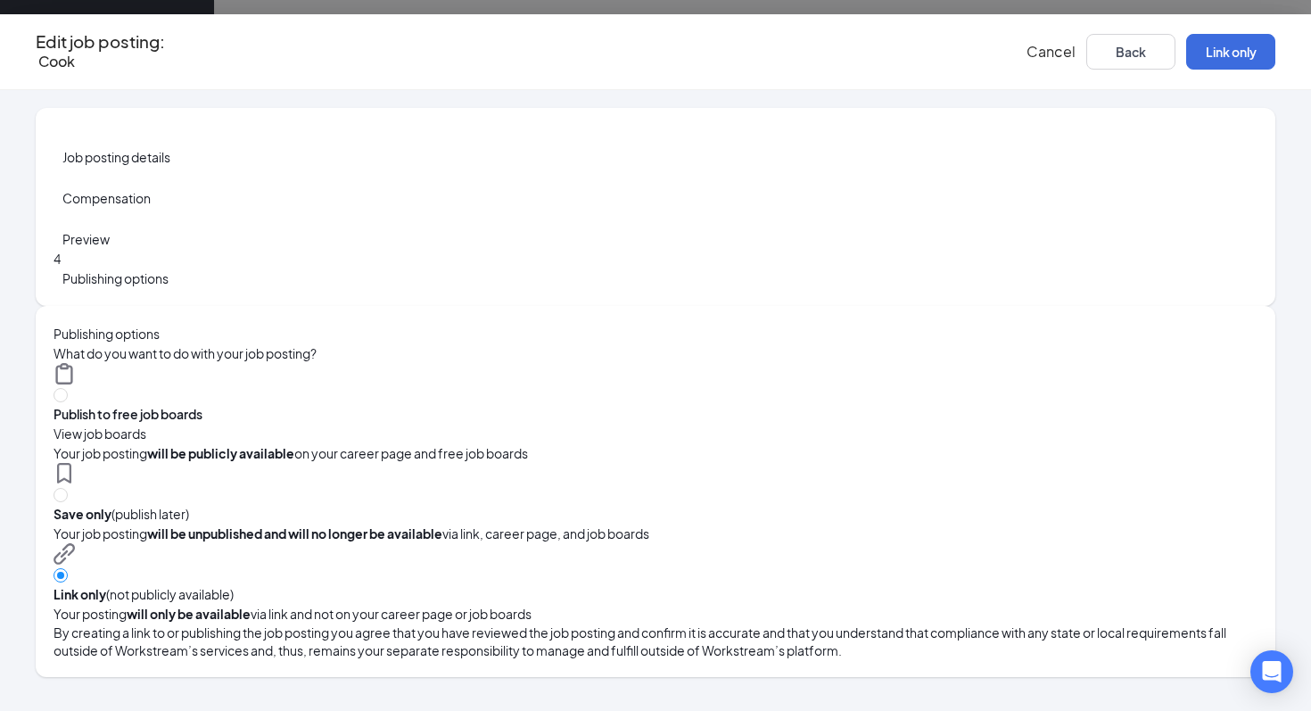
click at [1026, 45] on span "Cancel" at bounding box center [1050, 51] width 49 height 19
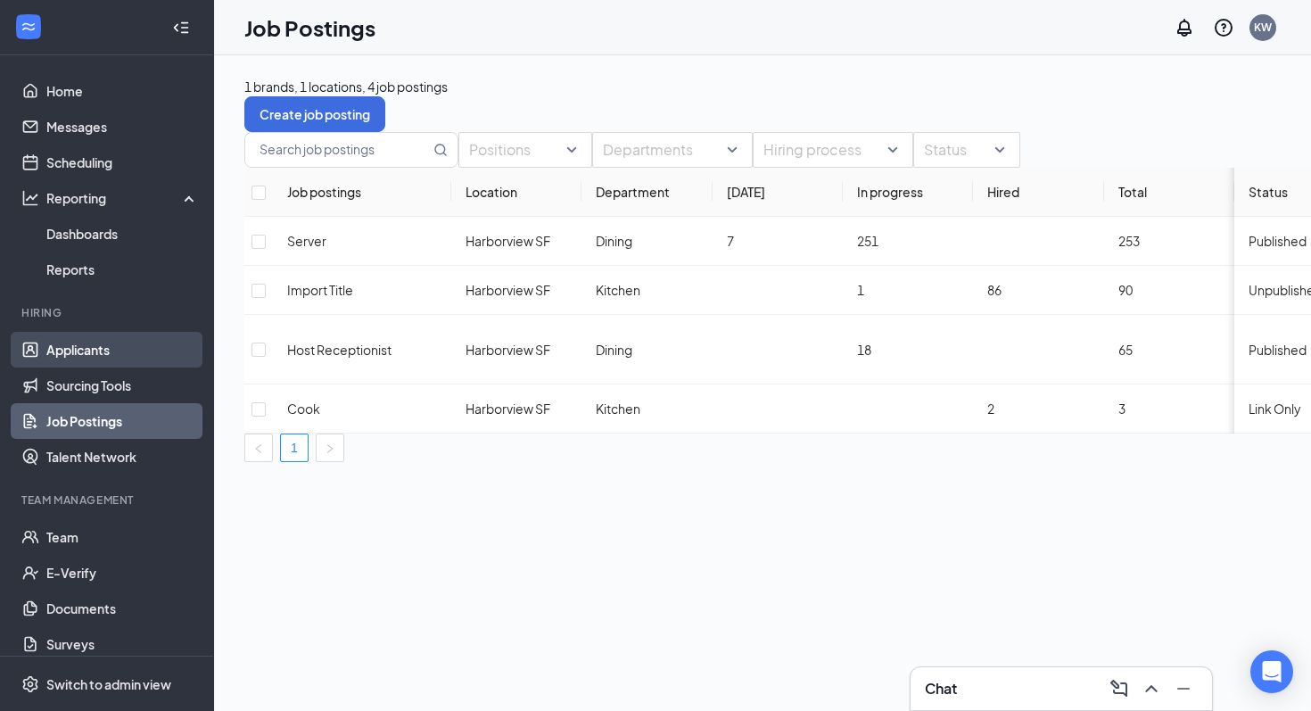
click at [119, 355] on link "Applicants" at bounding box center [122, 350] width 153 height 36
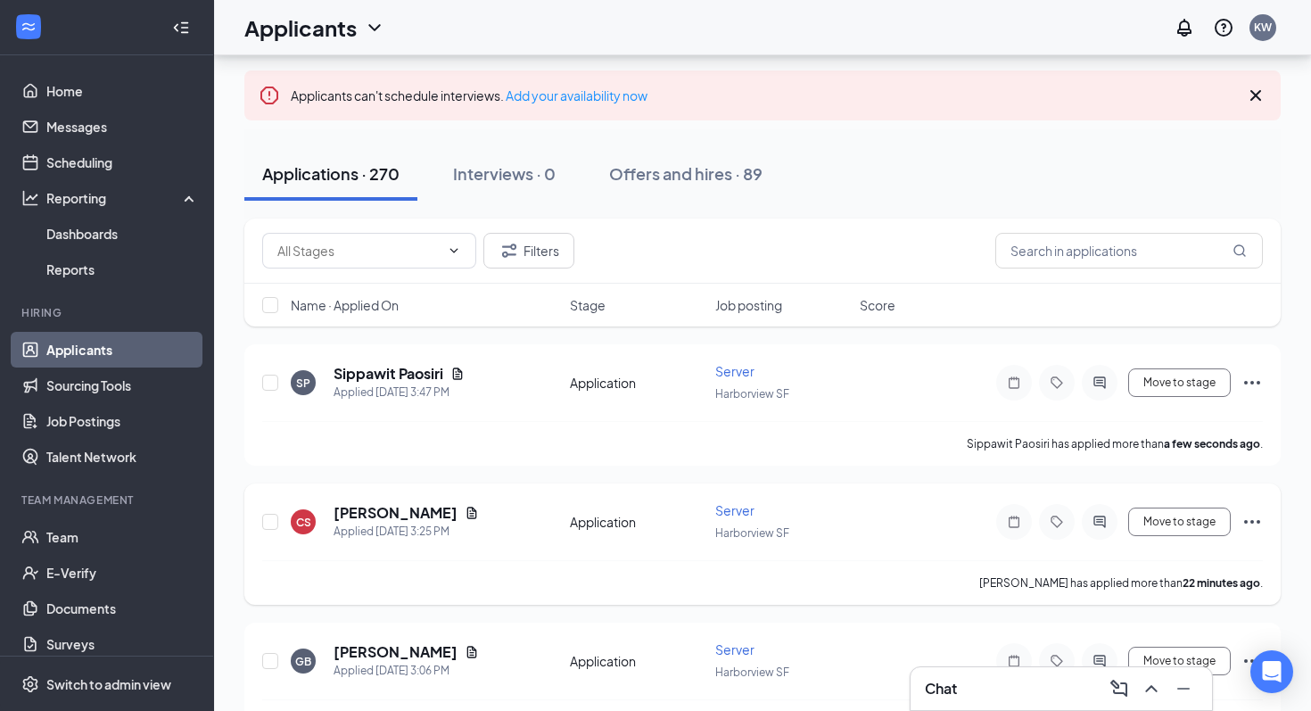
scroll to position [93, 0]
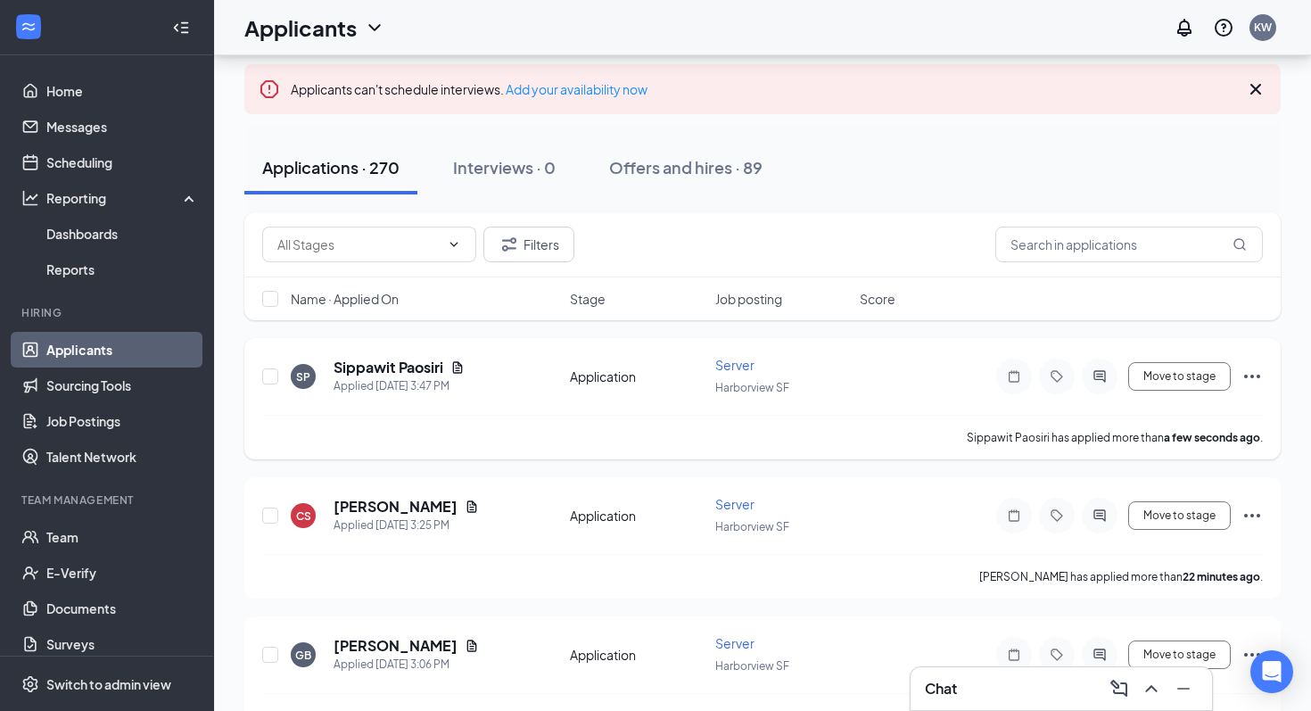
click at [1257, 380] on icon "Ellipses" at bounding box center [1251, 376] width 21 height 21
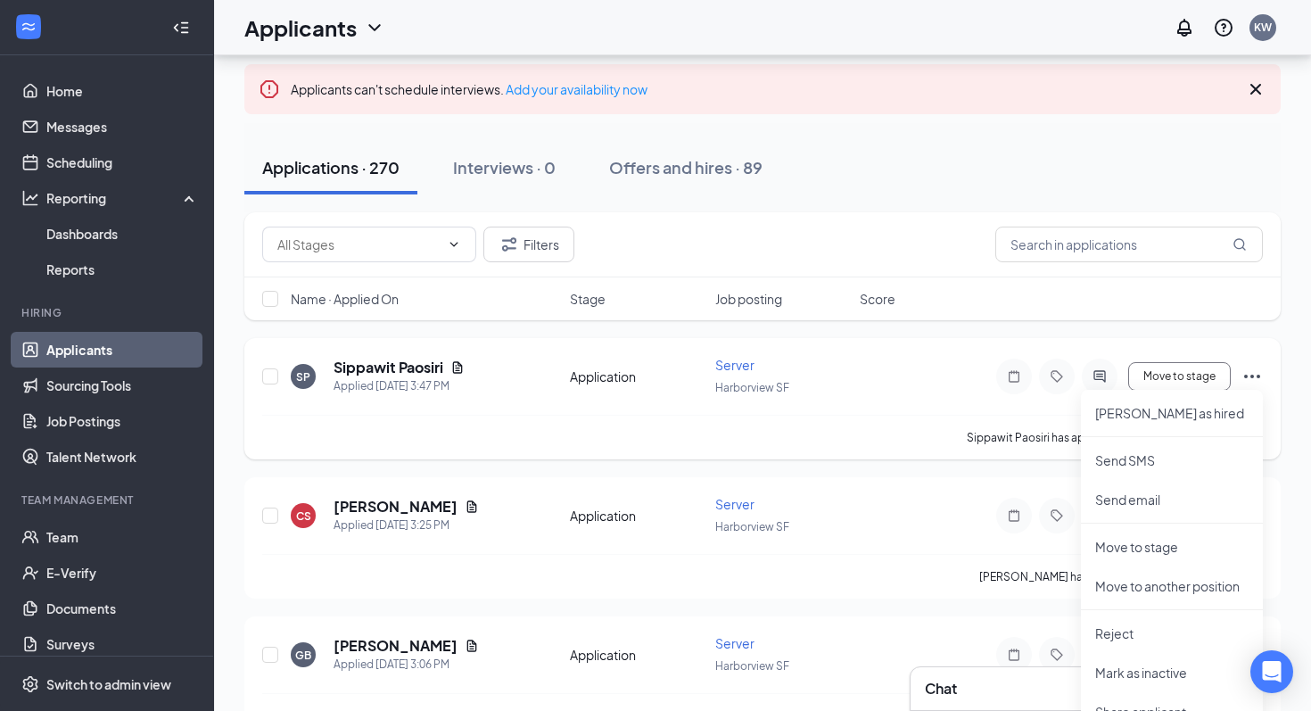
click at [1173, 345] on div "SP Sippawit Paosiri Applied [DATE] 3:47 PM Application Server Harborview SF Mov…" at bounding box center [762, 398] width 1036 height 121
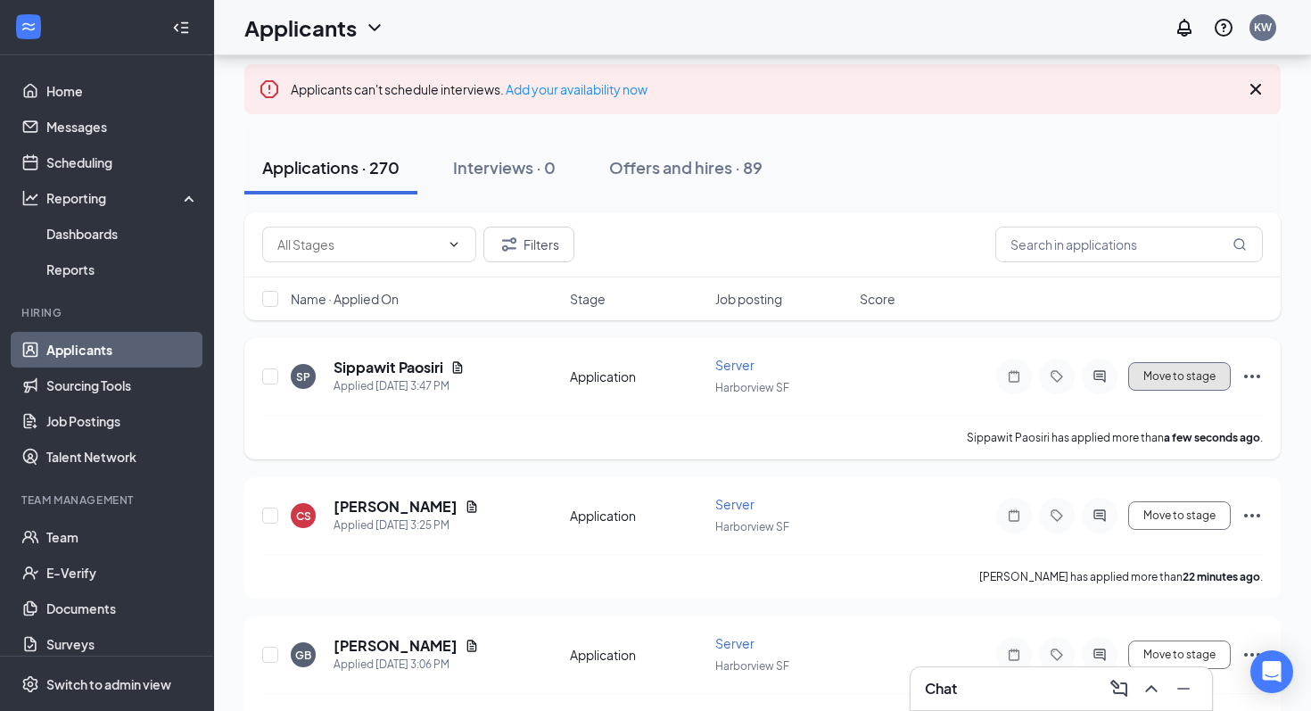
click at [1208, 383] on button "Move to stage" at bounding box center [1179, 376] width 103 height 29
type input "Review Applicant Staff (next stage)"
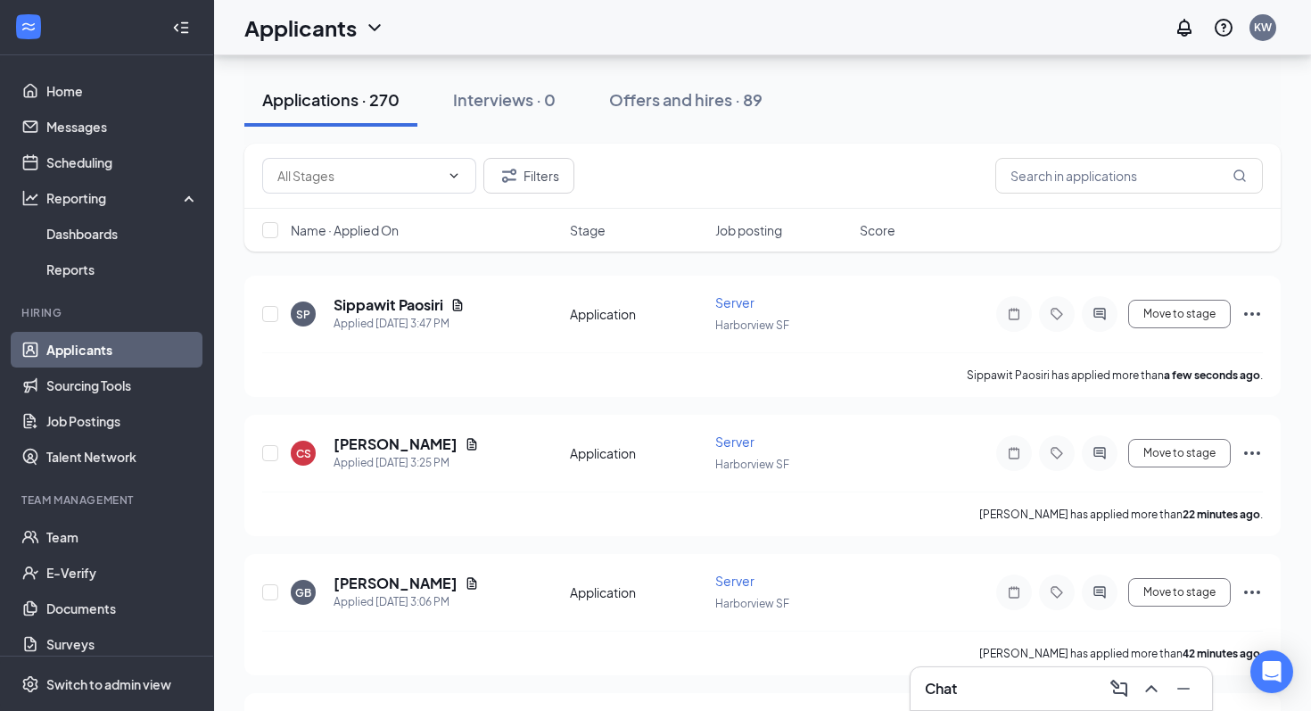
scroll to position [164, 0]
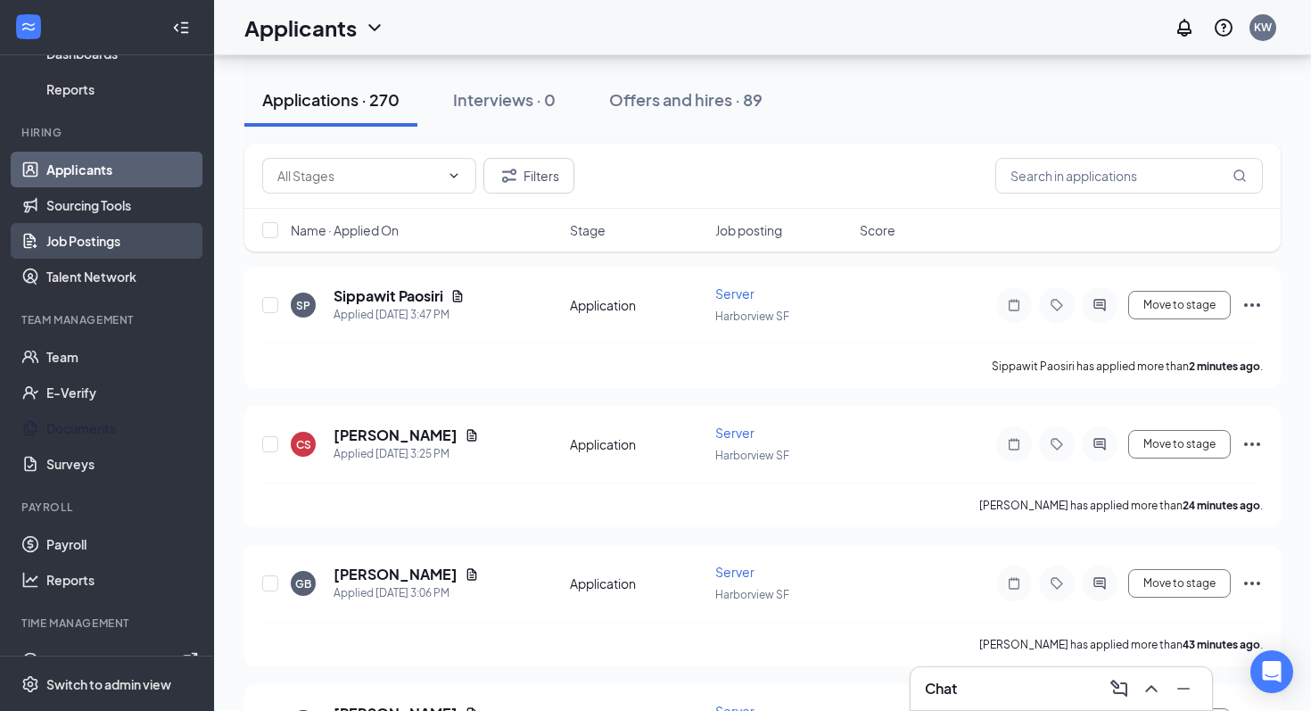
scroll to position [210, 0]
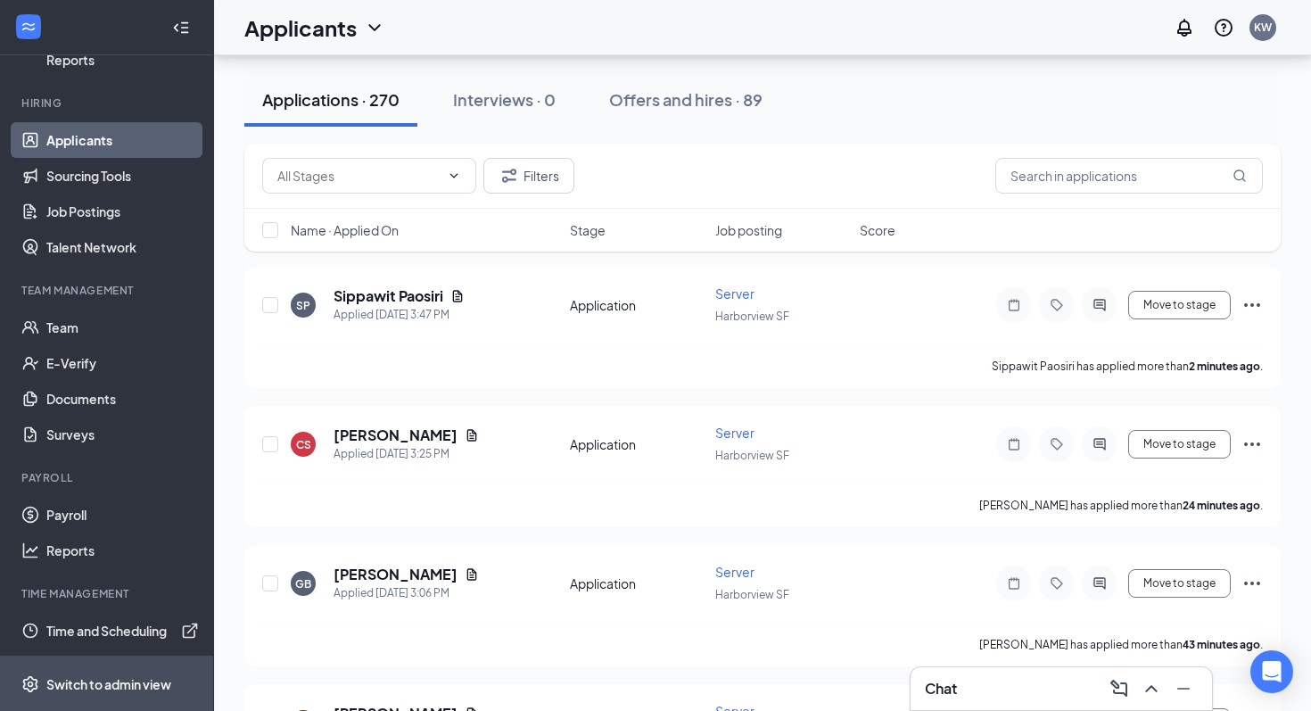
click at [68, 681] on div "Switch to admin view" at bounding box center [108, 684] width 125 height 18
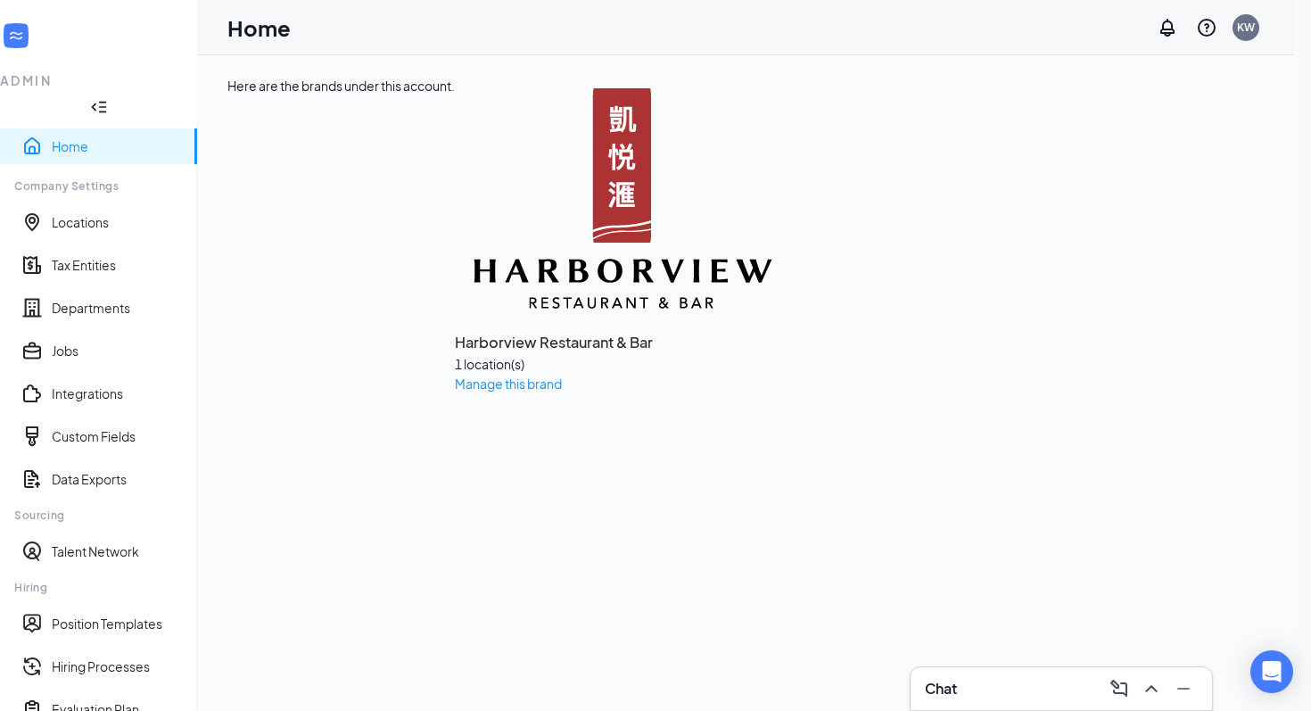
scroll to position [151, 0]
click at [102, 384] on link "Integrations" at bounding box center [117, 393] width 131 height 18
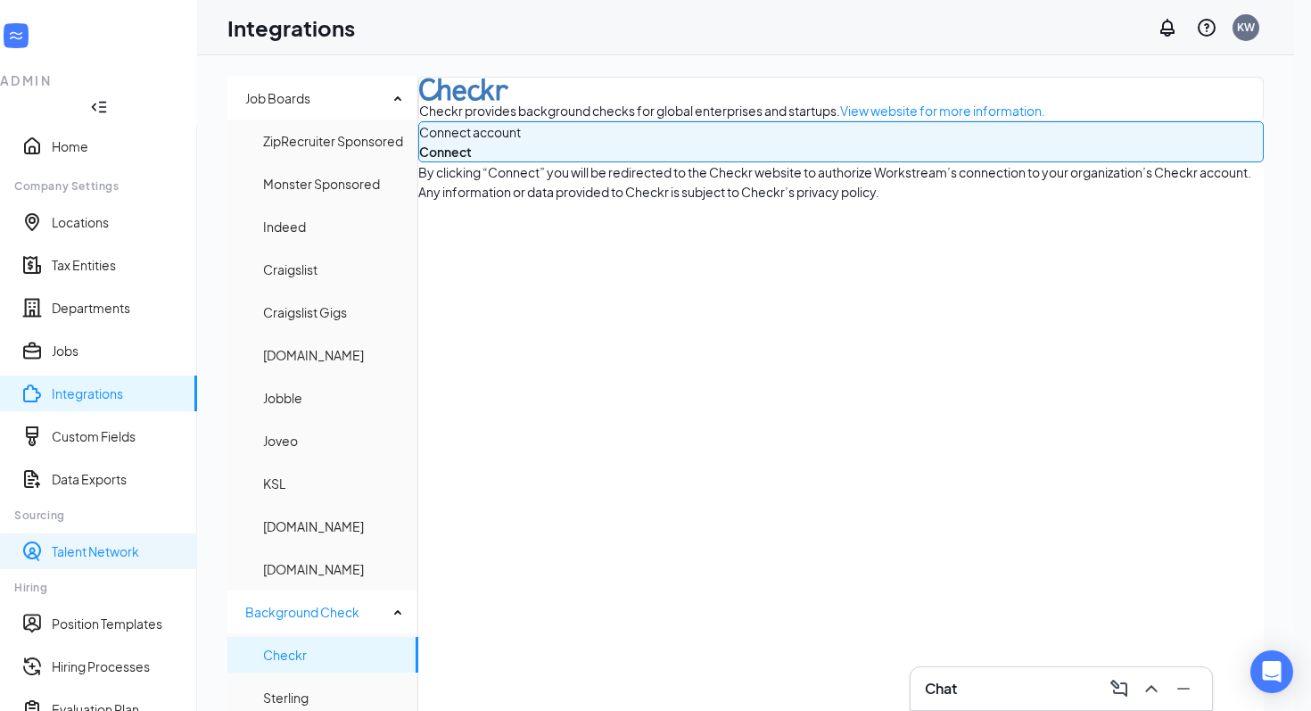
click at [120, 542] on link "Talent Network" at bounding box center [117, 551] width 131 height 18
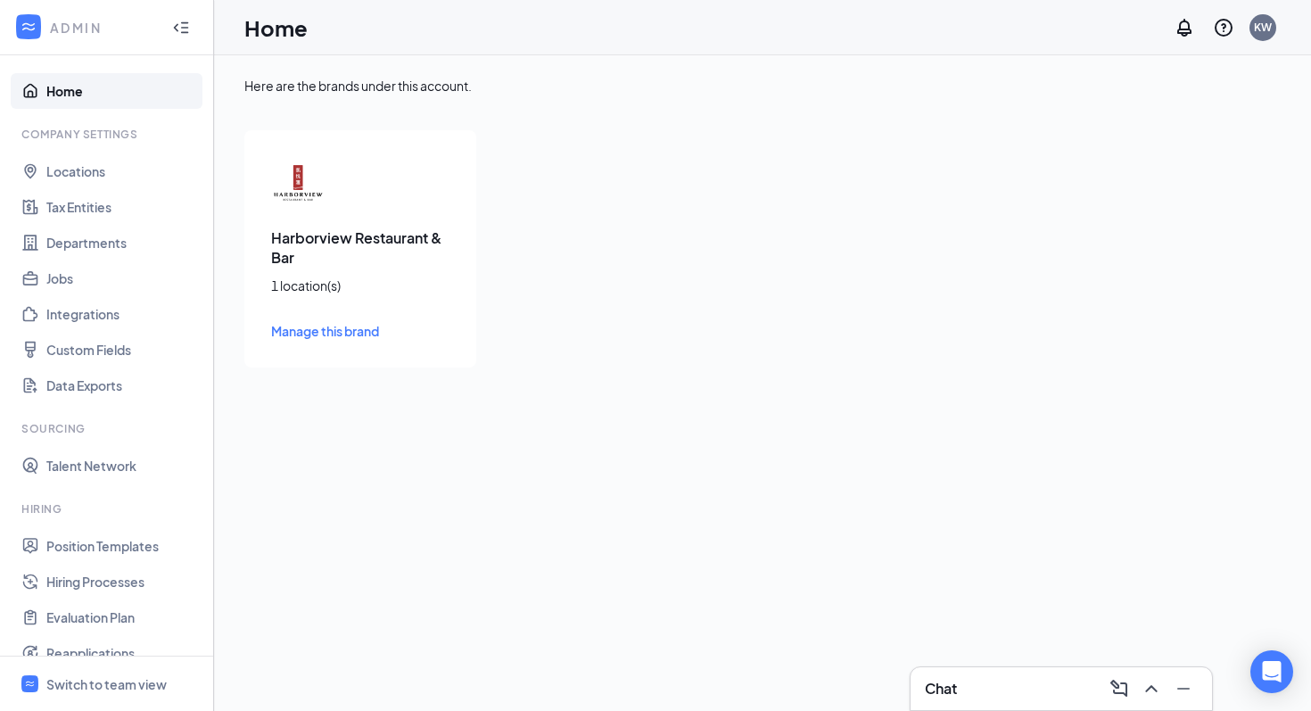
click at [339, 339] on link "Manage this brand" at bounding box center [360, 331] width 178 height 20
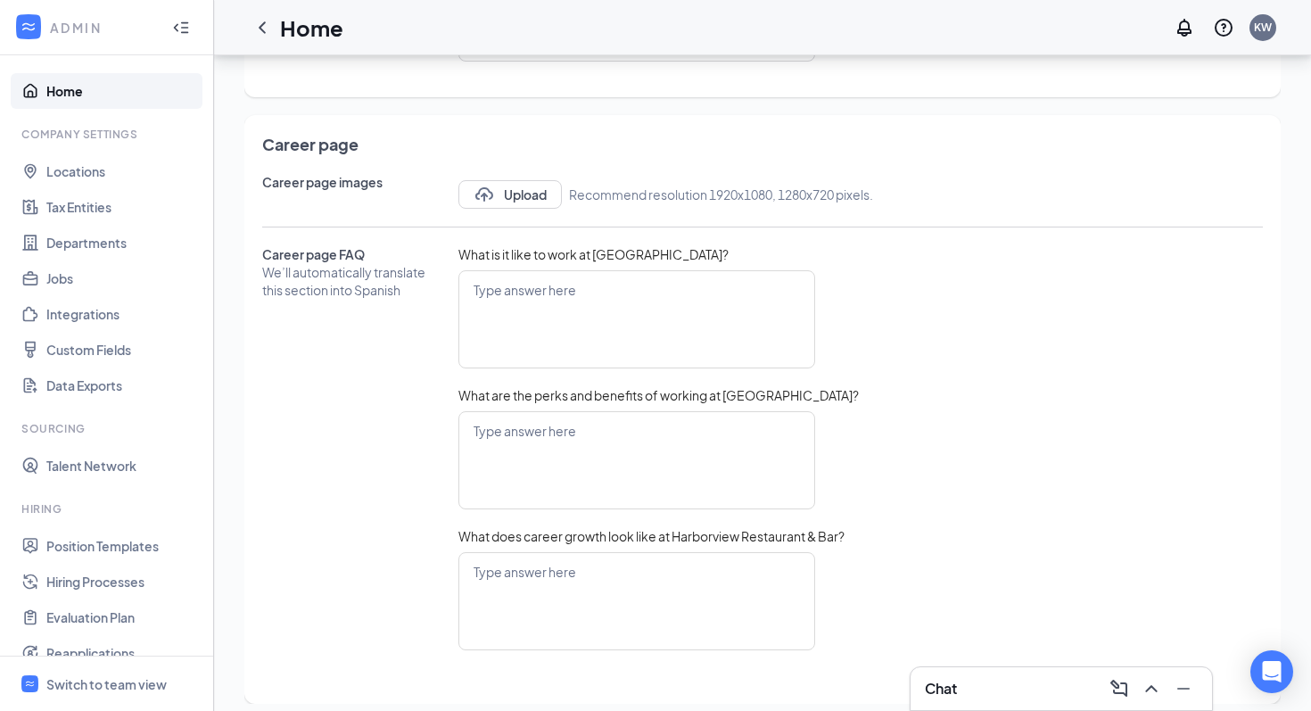
scroll to position [727, 0]
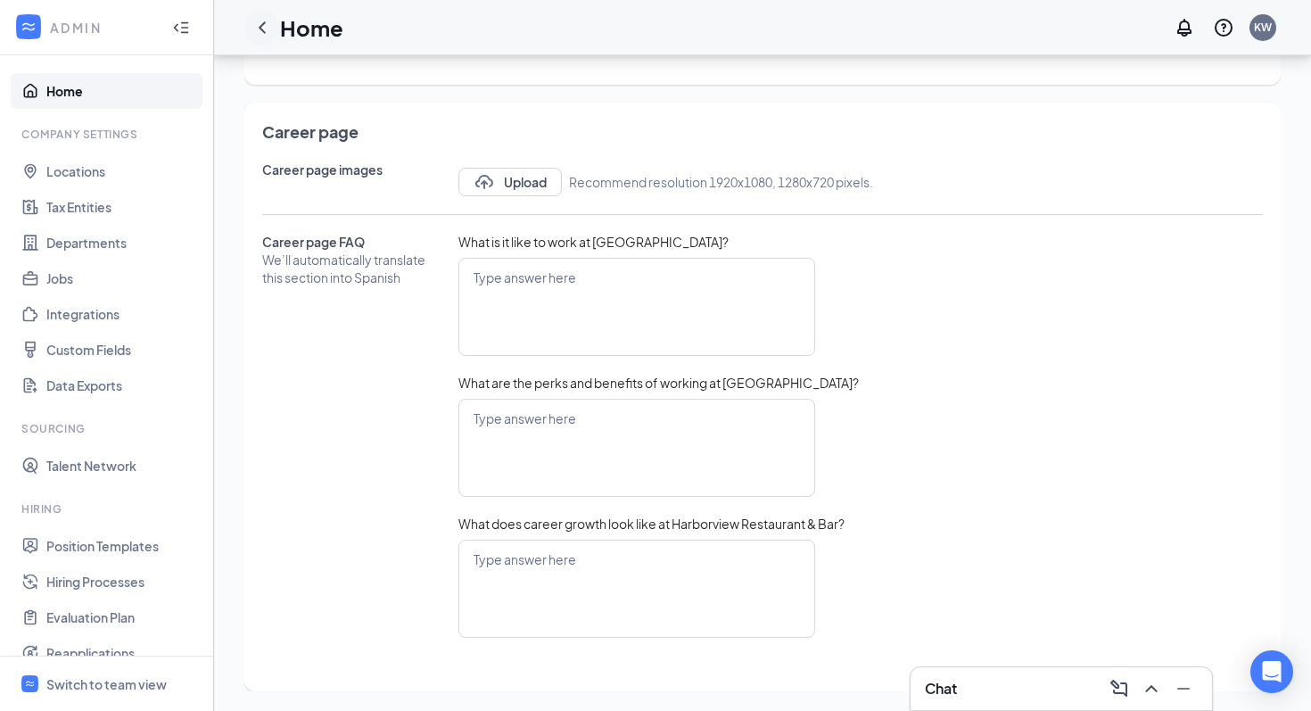
click at [263, 27] on icon "ChevronLeft" at bounding box center [261, 27] width 21 height 21
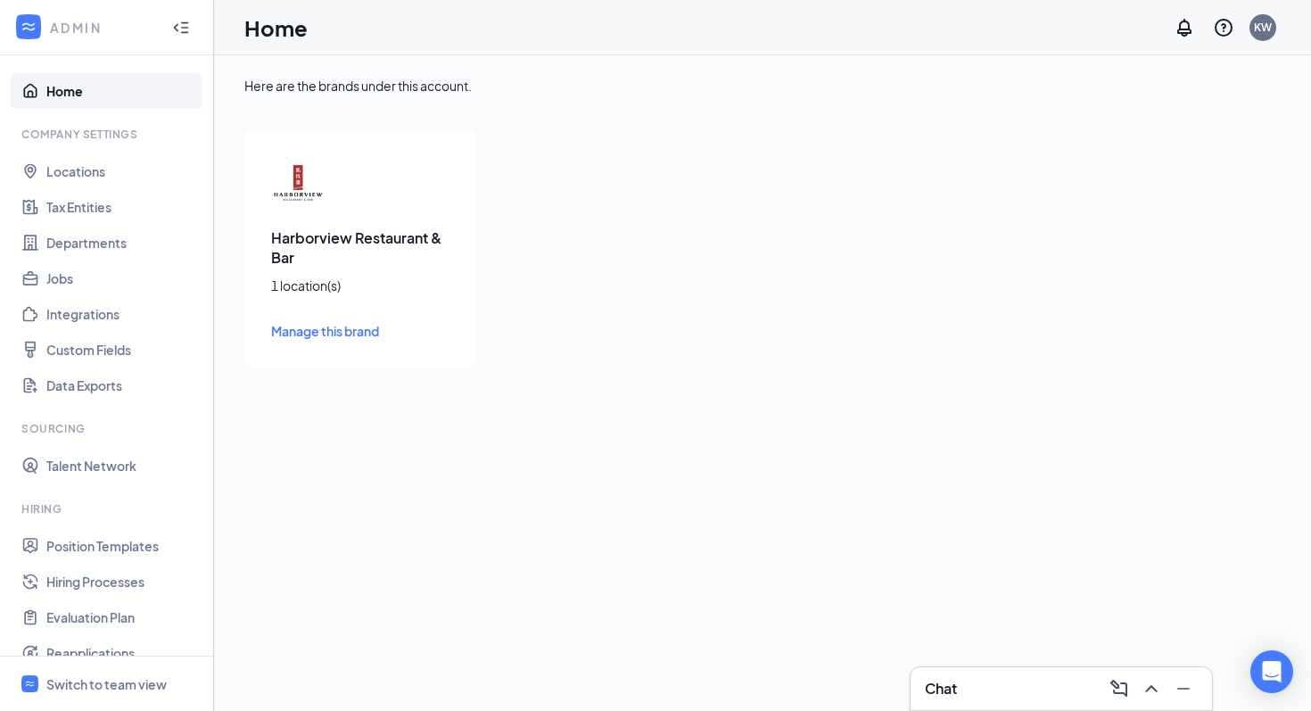
click at [172, 28] on icon "Collapse" at bounding box center [181, 28] width 18 height 18
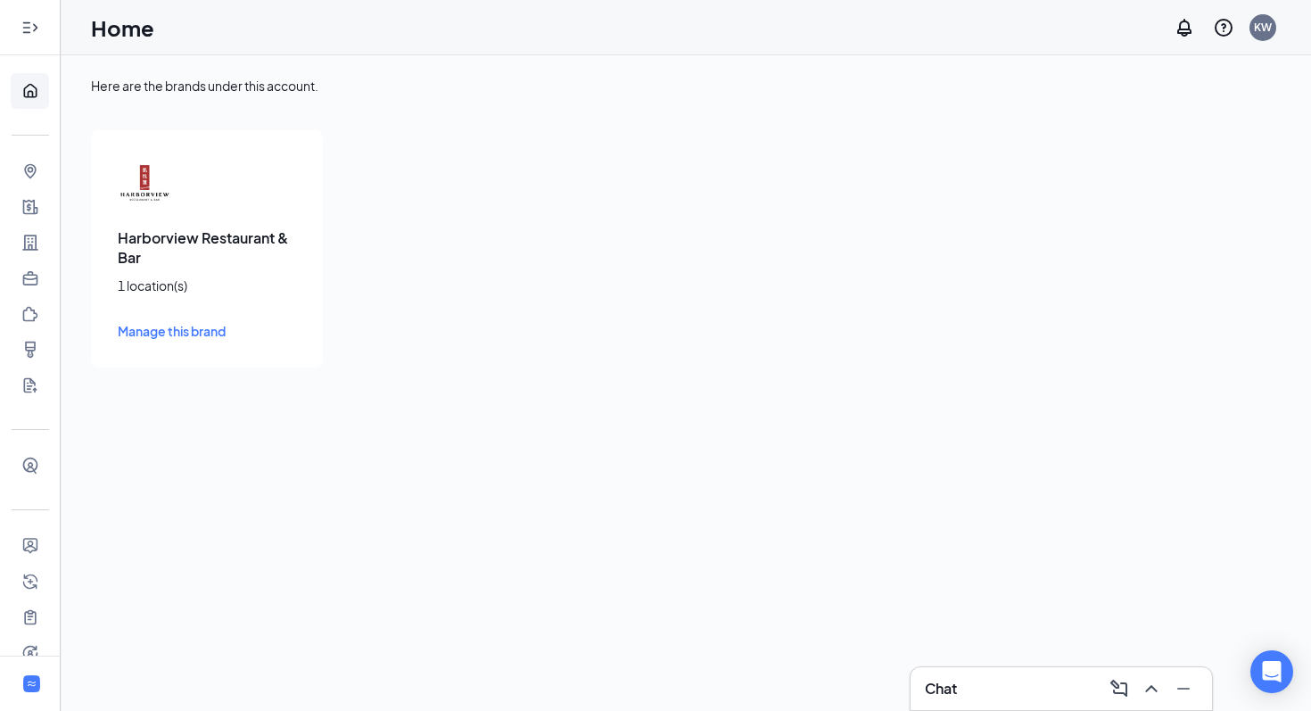
click at [38, 27] on div at bounding box center [30, 28] width 36 height 36
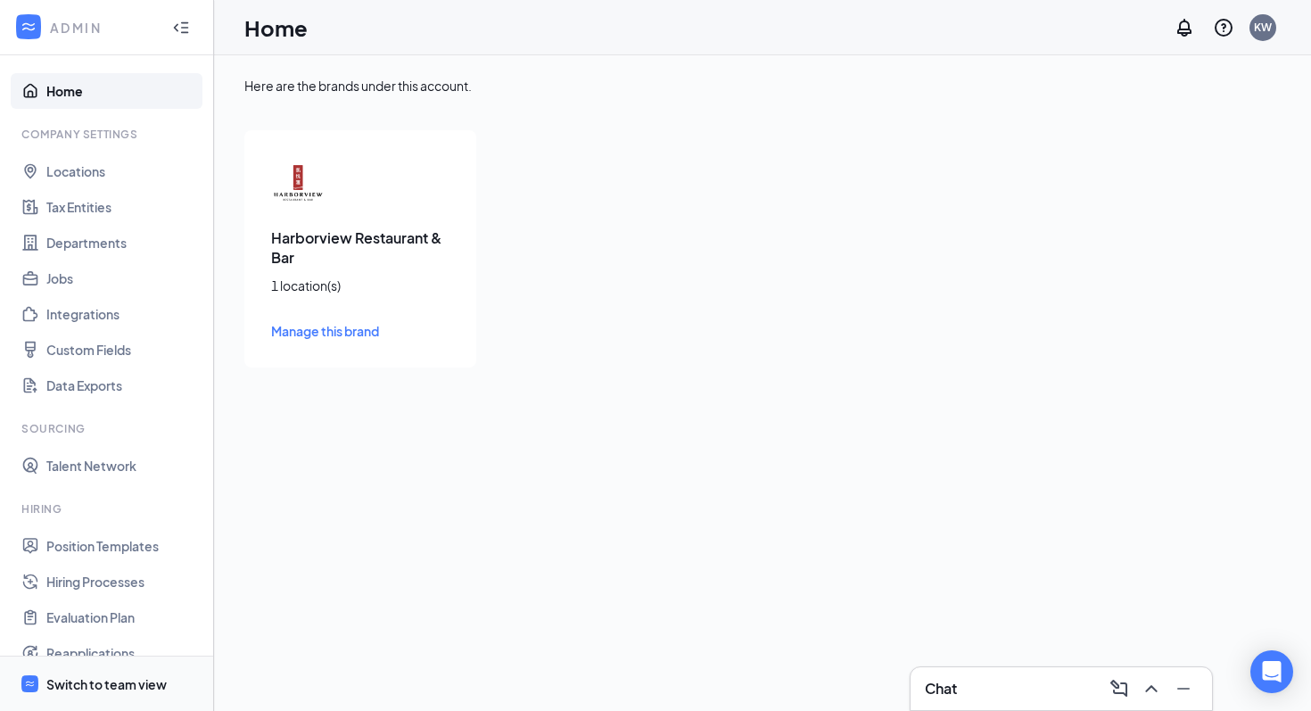
click at [83, 686] on div "Switch to team view" at bounding box center [106, 684] width 120 height 18
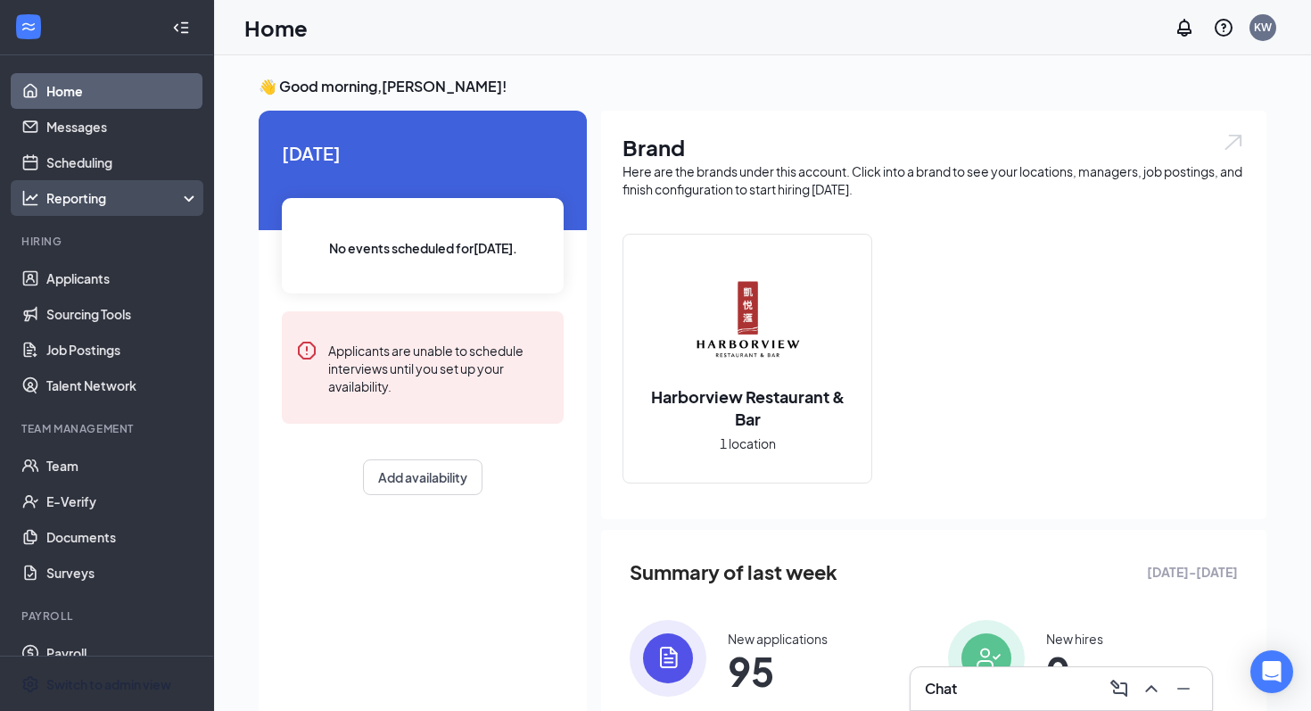
click at [104, 193] on div "Reporting" at bounding box center [122, 198] width 153 height 18
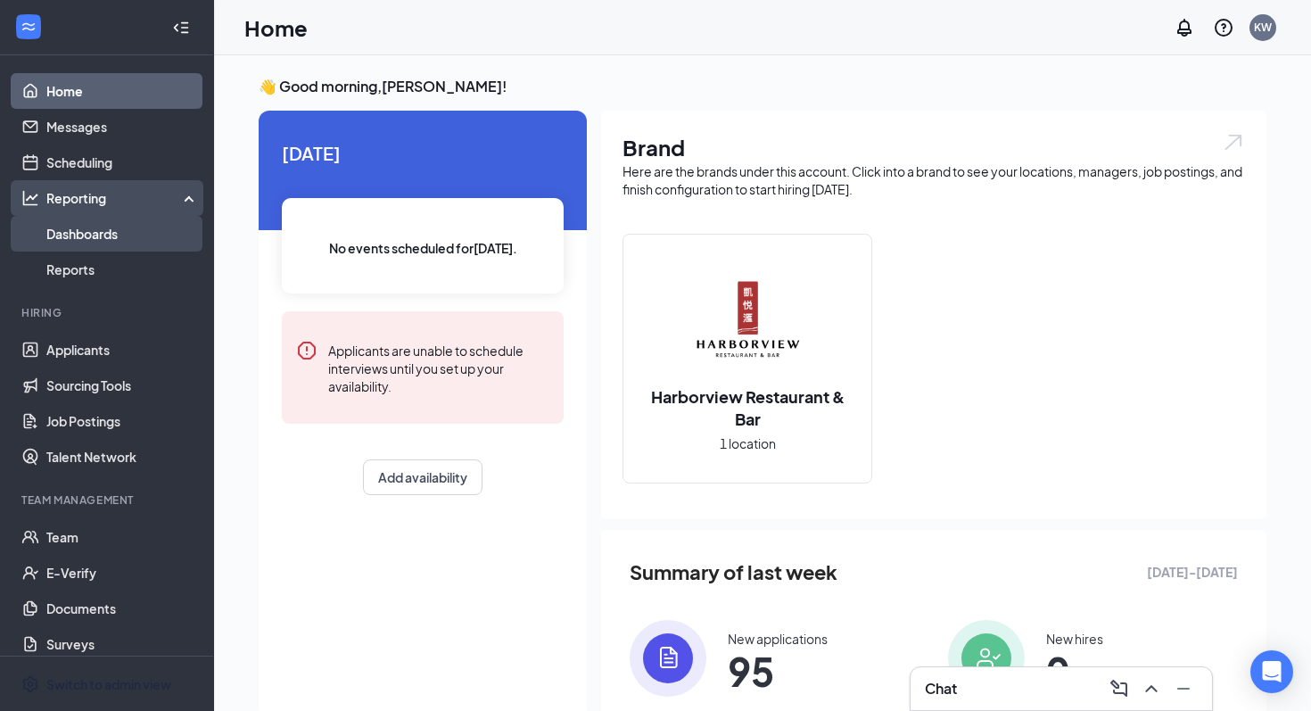
click at [92, 242] on link "Dashboards" at bounding box center [122, 234] width 153 height 36
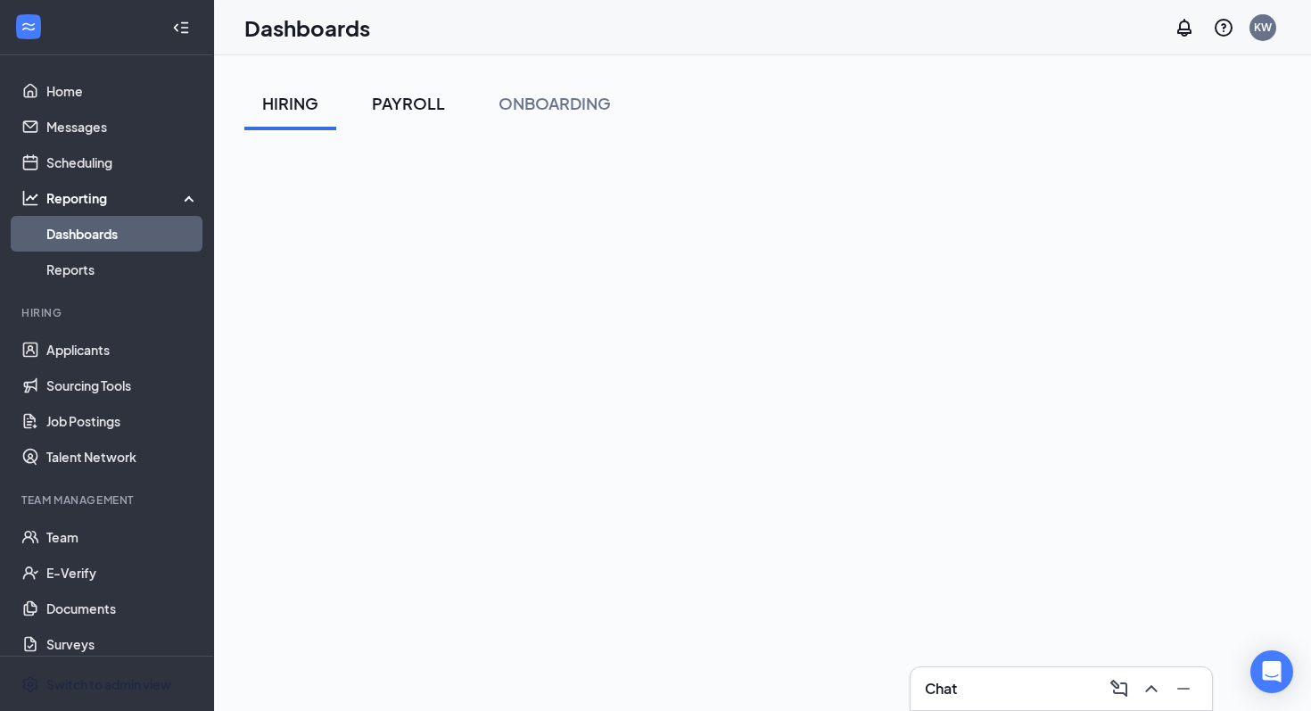
click at [428, 120] on button "PAYROLL" at bounding box center [408, 104] width 109 height 54
click at [559, 101] on div "ONBOARDING" at bounding box center [555, 103] width 112 height 22
